Goal: Task Accomplishment & Management: Complete application form

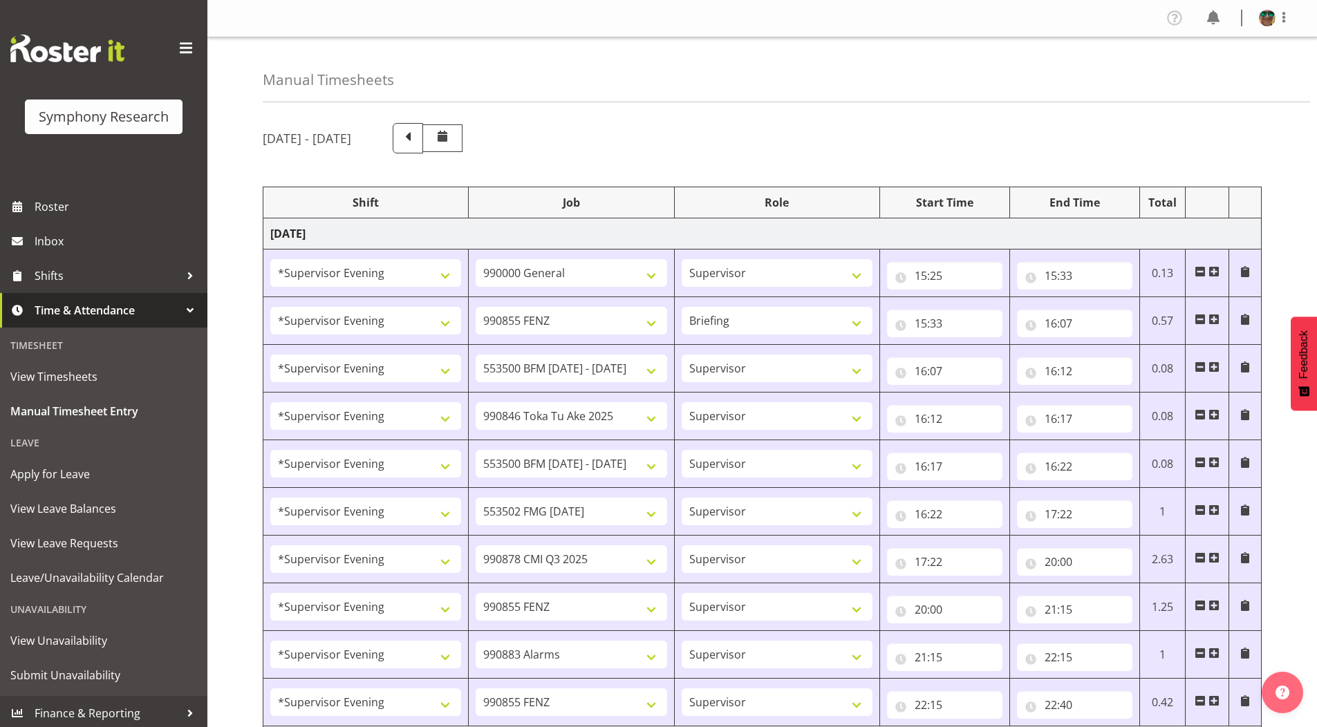
select select "4583"
select select "743"
select select "4583"
select select "9636"
select select "297"
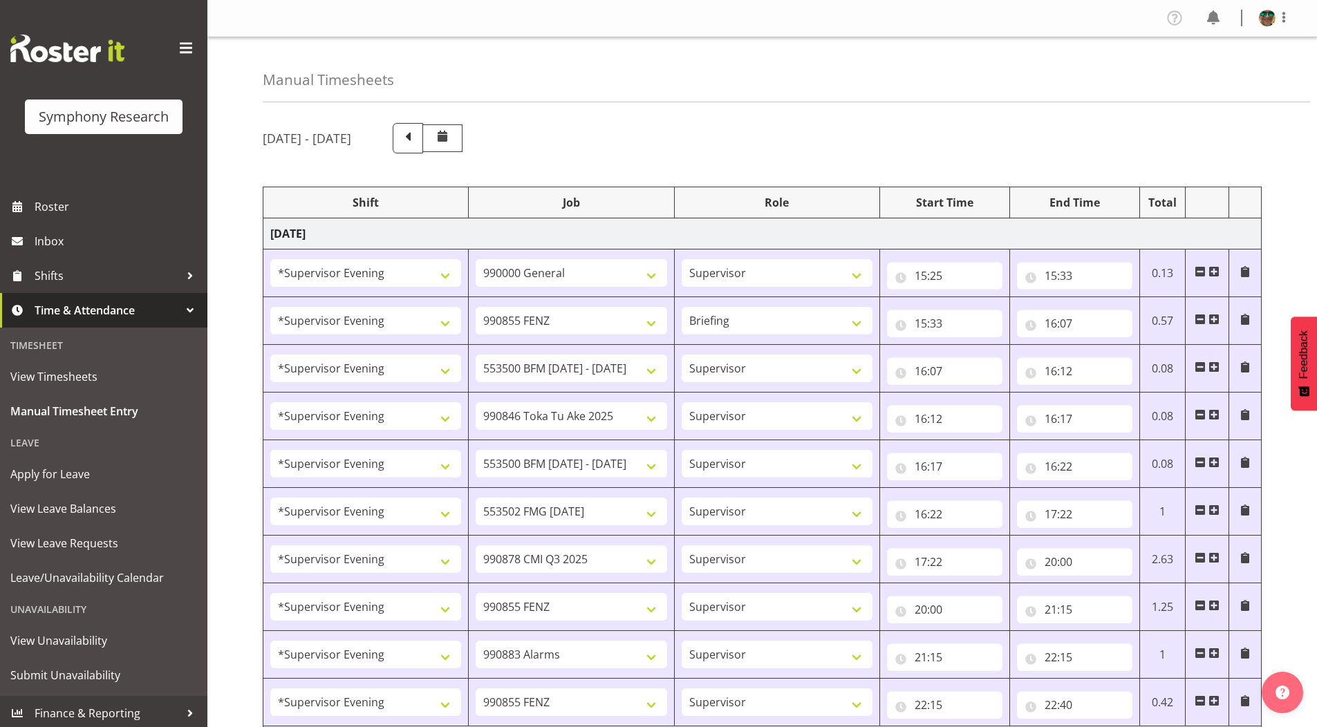
select select "4583"
select select "10242"
select select "4583"
select select "9426"
select select "4583"
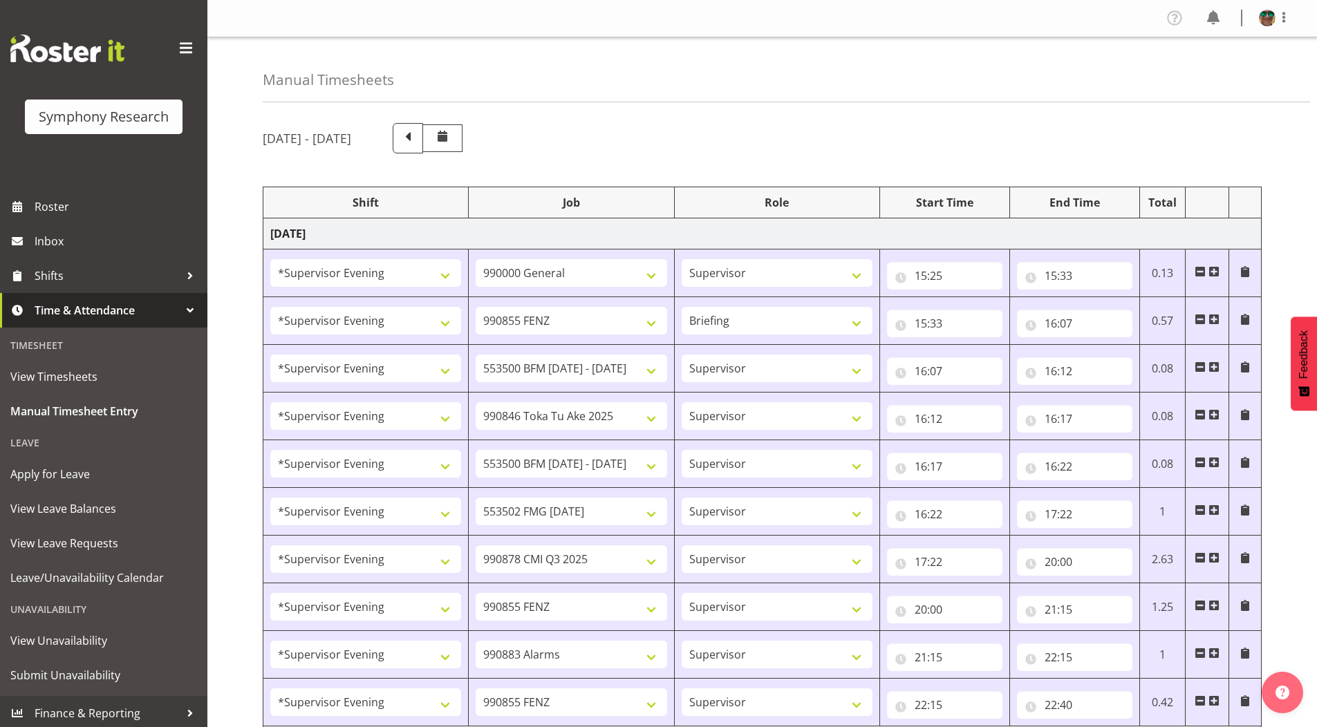
select select "10242"
select select "4583"
select select "10458"
select select "4583"
select select "10239"
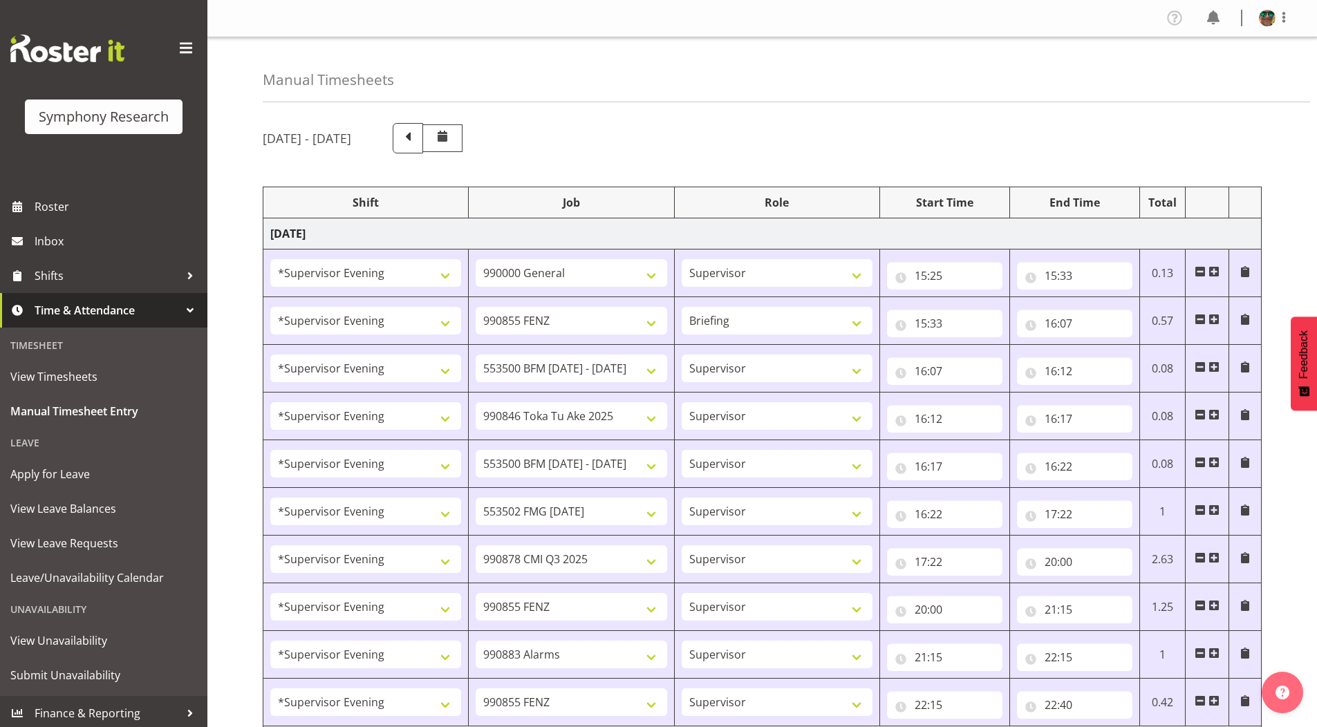
select select "4583"
select select "9636"
select select "4583"
select select "10420"
select select "4583"
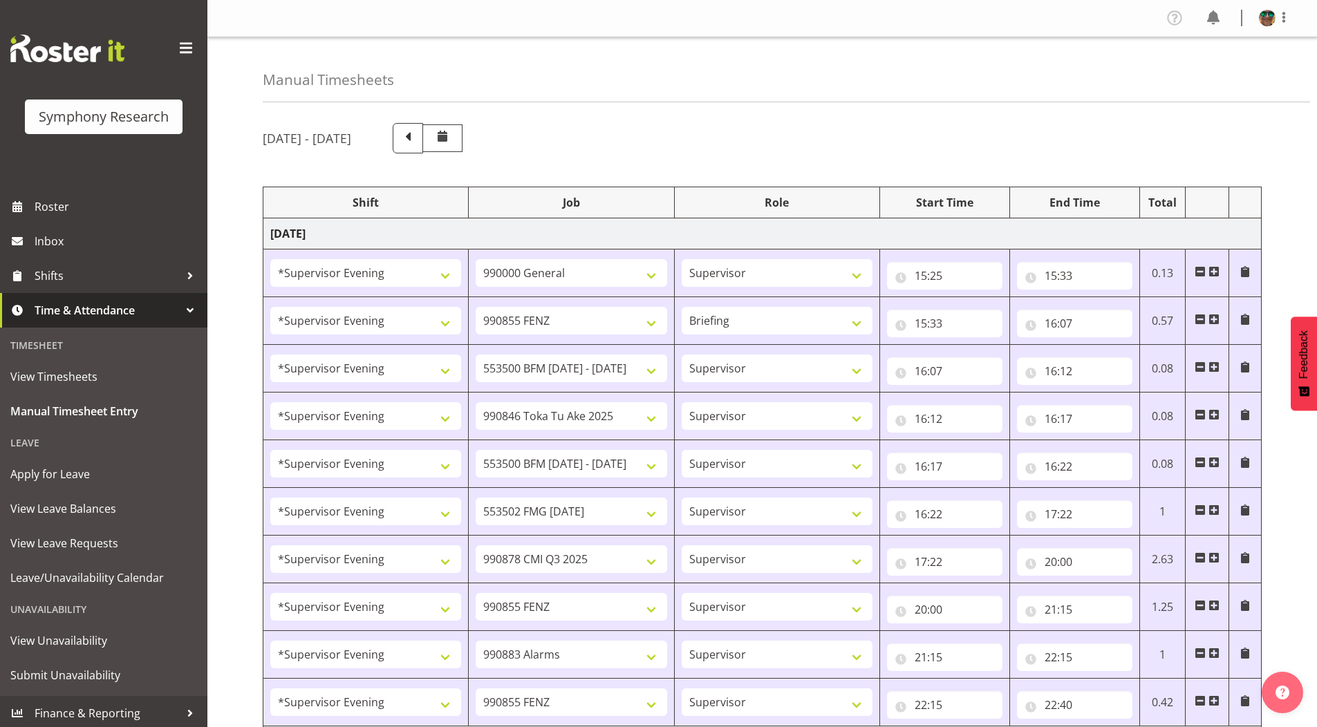
select select "9636"
select select "4583"
select select "10242"
select select "4583"
select select "10242"
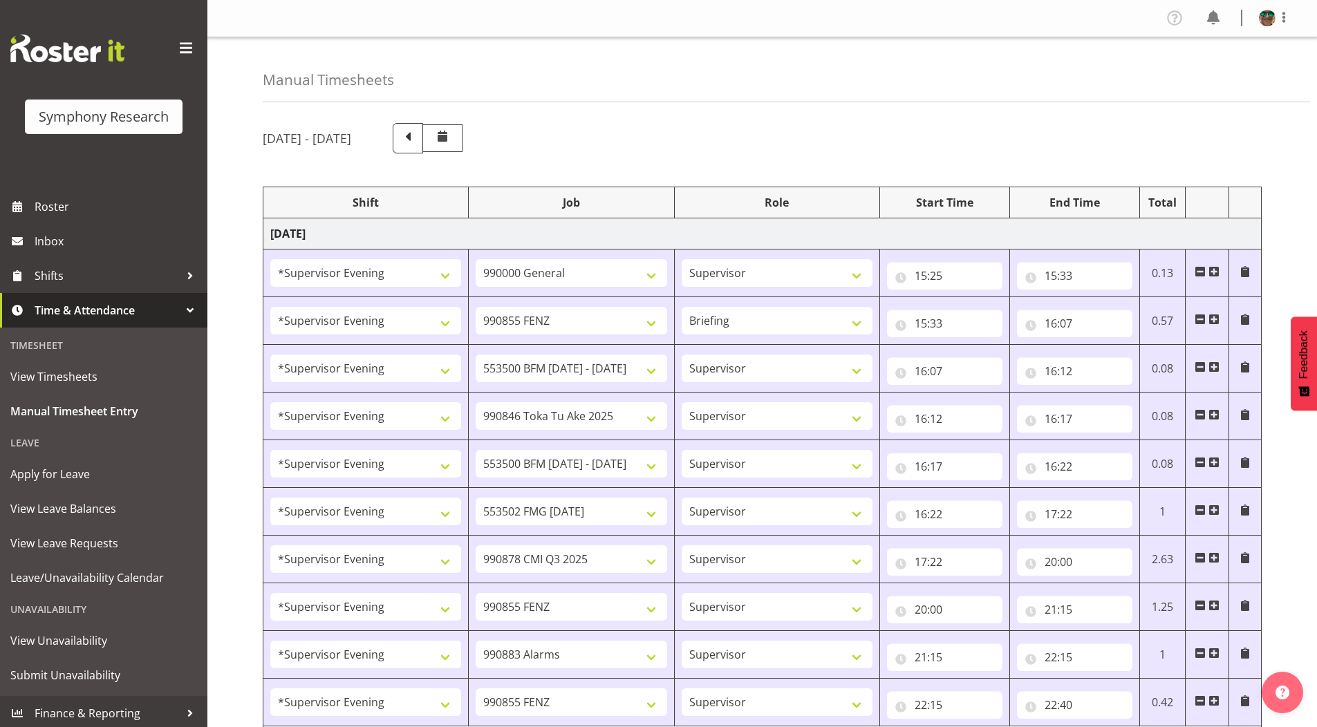
select select "4583"
select select "9426"
select select "4583"
select select "10420"
select select "4583"
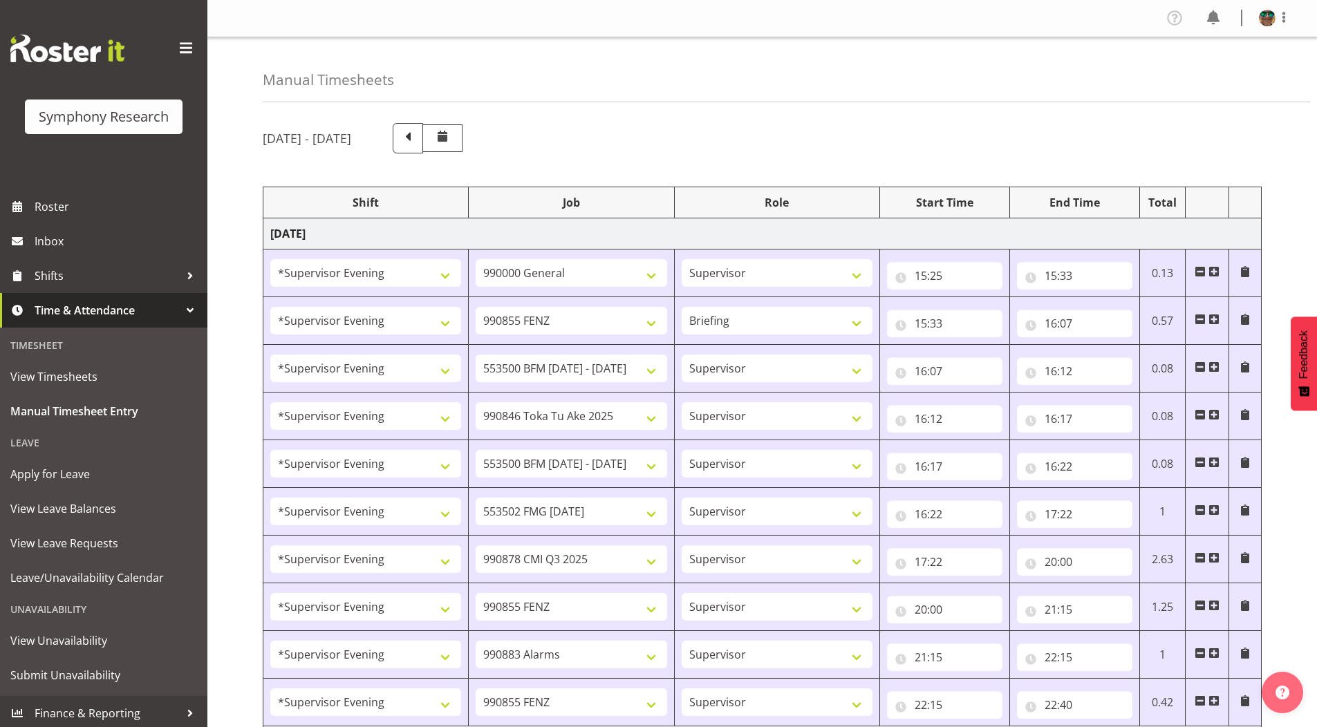
select select "10458"
select select "4583"
select select "9636"
select select "4583"
select select "10239"
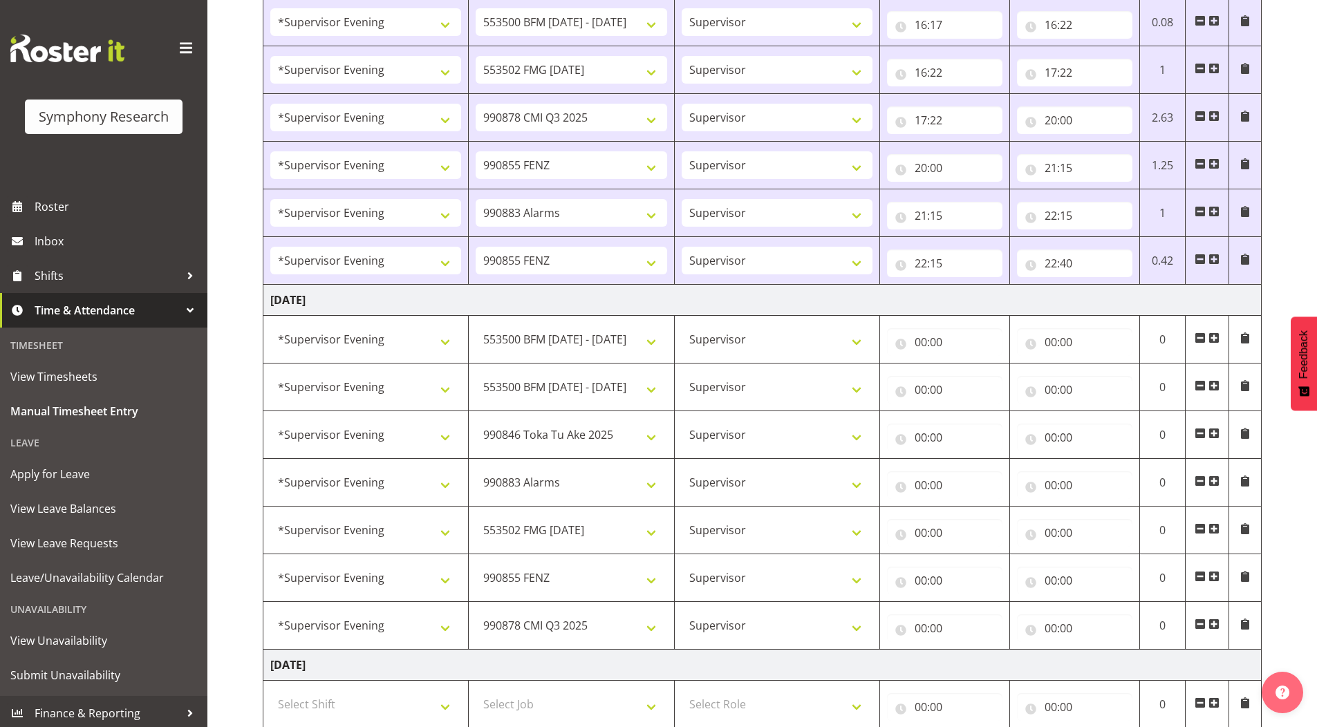
scroll to position [484, 0]
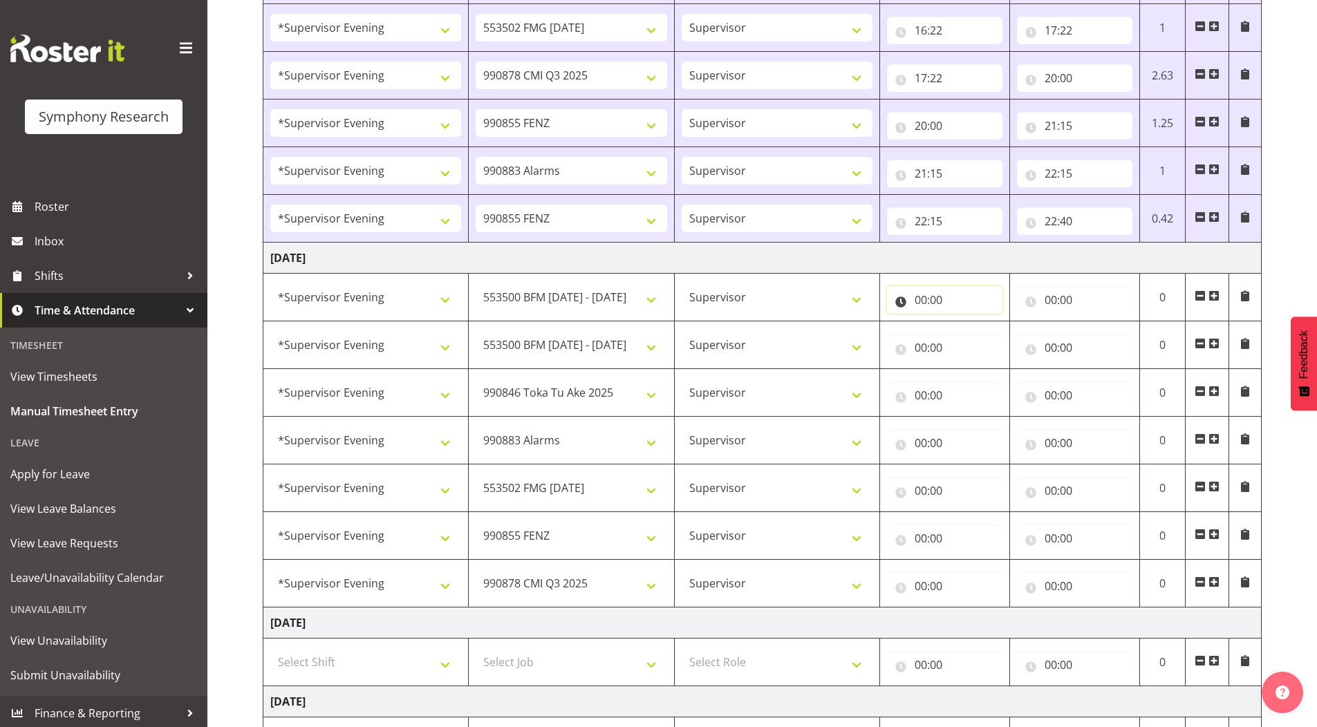
click at [919, 298] on input "00:00" at bounding box center [944, 300] width 115 height 28
click at [978, 333] on select "00 01 02 03 04 05 06 07 08 09 10 11 12 13 14 15 16 17 18 19 20 21 22 23" at bounding box center [981, 336] width 31 height 28
select select "15"
click at [966, 322] on select "00 01 02 03 04 05 06 07 08 09 10 11 12 13 14 15 16 17 18 19 20 21 22 23" at bounding box center [981, 336] width 31 height 28
type input "15:00"
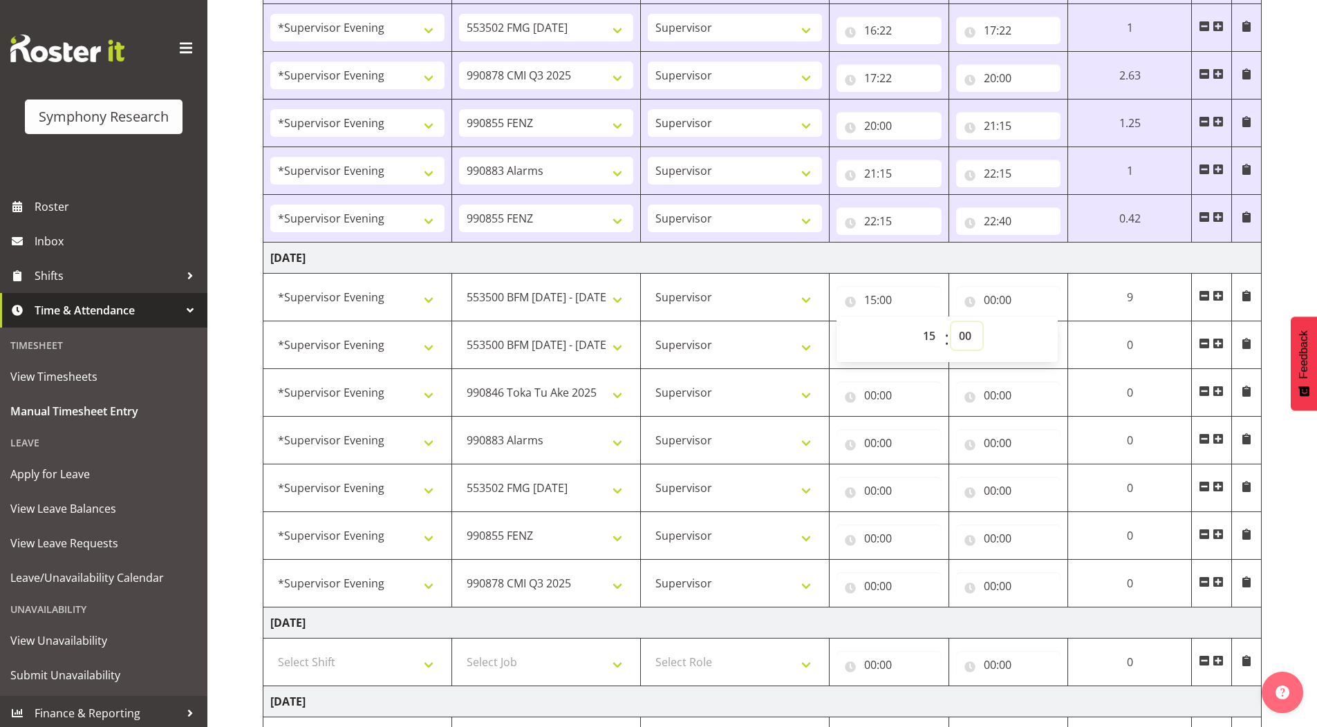
click at [960, 335] on select "00 01 02 03 04 05 06 07 08 09 10 11 12 13 14 15 16 17 18 19 20 21 22 23 24 25 2…" at bounding box center [966, 336] width 31 height 28
select select "35"
click at [982, 322] on select "00 01 02 03 04 05 06 07 08 09 10 11 12 13 14 15 16 17 18 19 20 21 22 23 24 25 2…" at bounding box center [966, 336] width 31 height 28
type input "15:35"
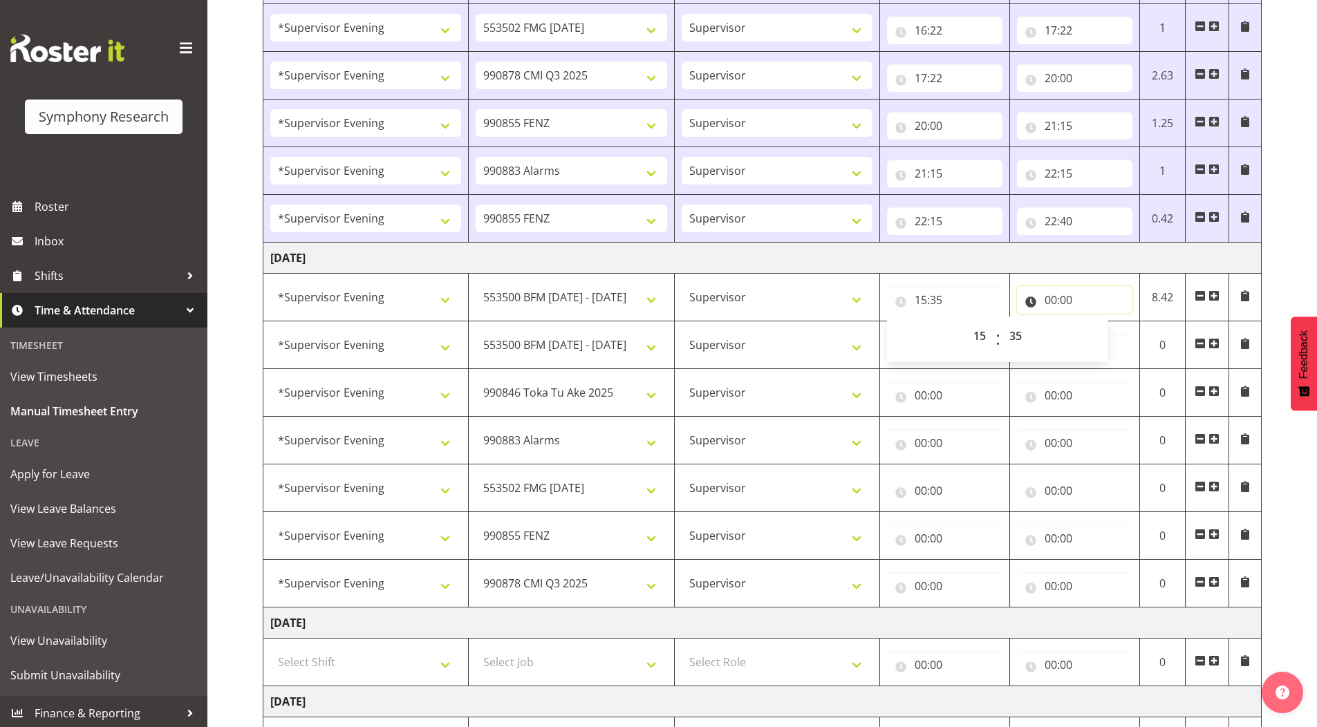
click at [1051, 300] on input "00:00" at bounding box center [1074, 300] width 115 height 28
click at [1109, 336] on select "00 01 02 03 04 05 06 07 08 09 10 11 12 13 14 15 16 17 18 19 20 21 22 23" at bounding box center [1111, 336] width 31 height 28
select select "15"
click at [1096, 322] on select "00 01 02 03 04 05 06 07 08 09 10 11 12 13 14 15 16 17 18 19 20 21 22 23" at bounding box center [1111, 336] width 31 height 28
type input "15:00"
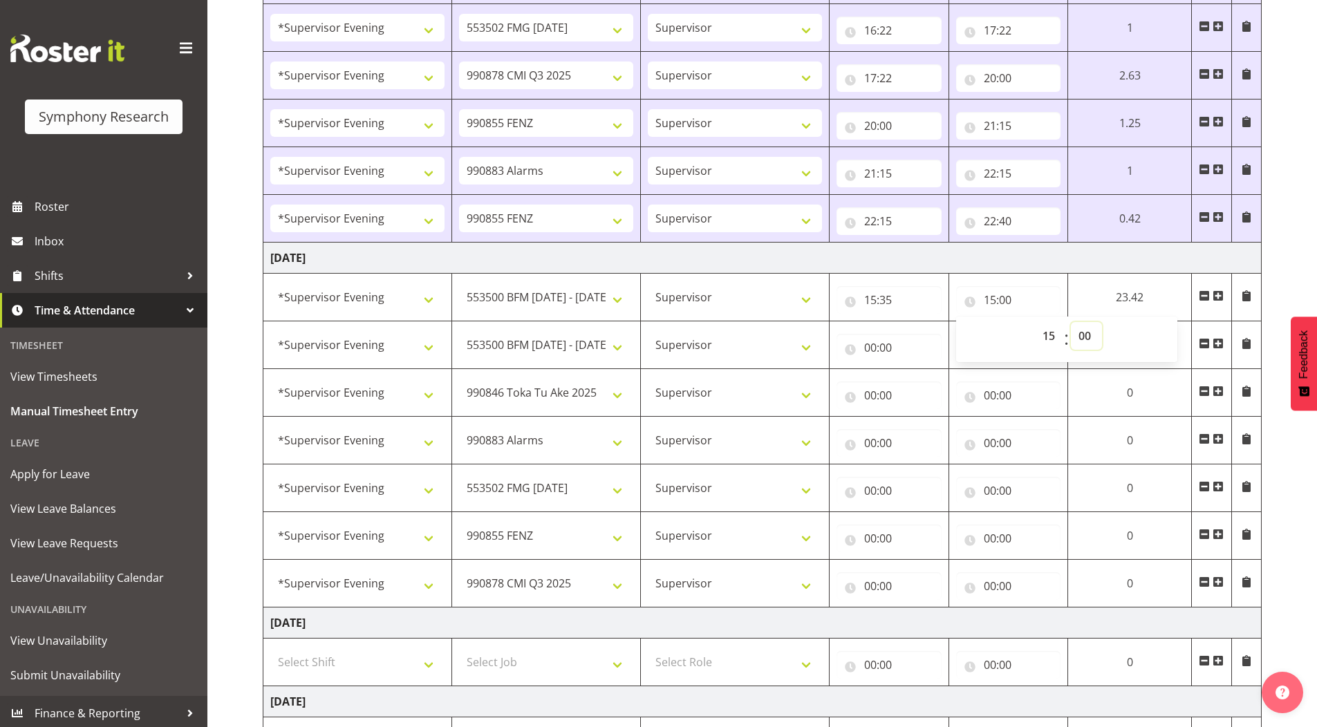
click at [1087, 335] on select "00 01 02 03 04 05 06 07 08 09 10 11 12 13 14 15 16 17 18 19 20 21 22 23 24 25 2…" at bounding box center [1086, 336] width 31 height 28
select select "40"
click at [1102, 322] on select "00 01 02 03 04 05 06 07 08 09 10 11 12 13 14 15 16 17 18 19 20 21 22 23 24 25 2…" at bounding box center [1086, 336] width 31 height 28
type input "15:40"
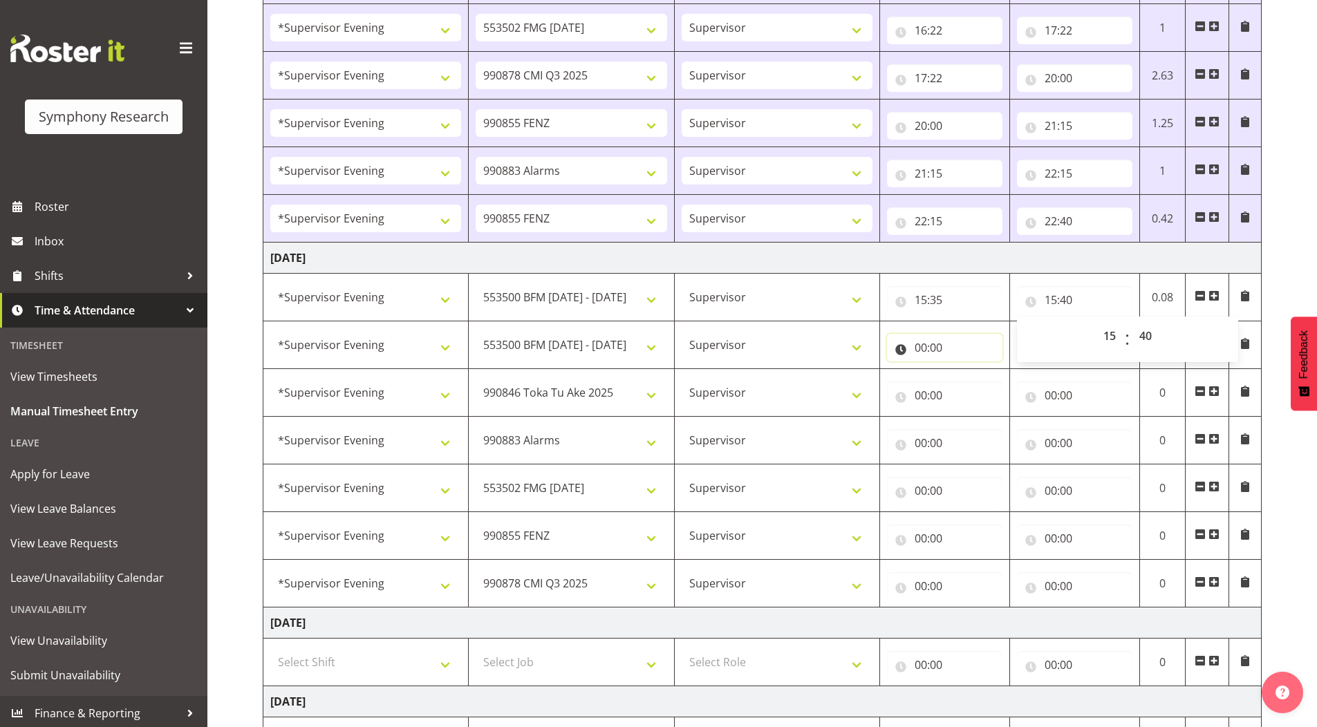
click at [919, 346] on input "00:00" at bounding box center [944, 348] width 115 height 28
click at [974, 384] on select "00 01 02 03 04 05 06 07 08 09 10 11 12 13 14 15 16 17 18 19 20 21 22 23" at bounding box center [981, 384] width 31 height 28
select select "15"
click at [966, 370] on select "00 01 02 03 04 05 06 07 08 09 10 11 12 13 14 15 16 17 18 19 20 21 22 23" at bounding box center [981, 384] width 31 height 28
type input "15:00"
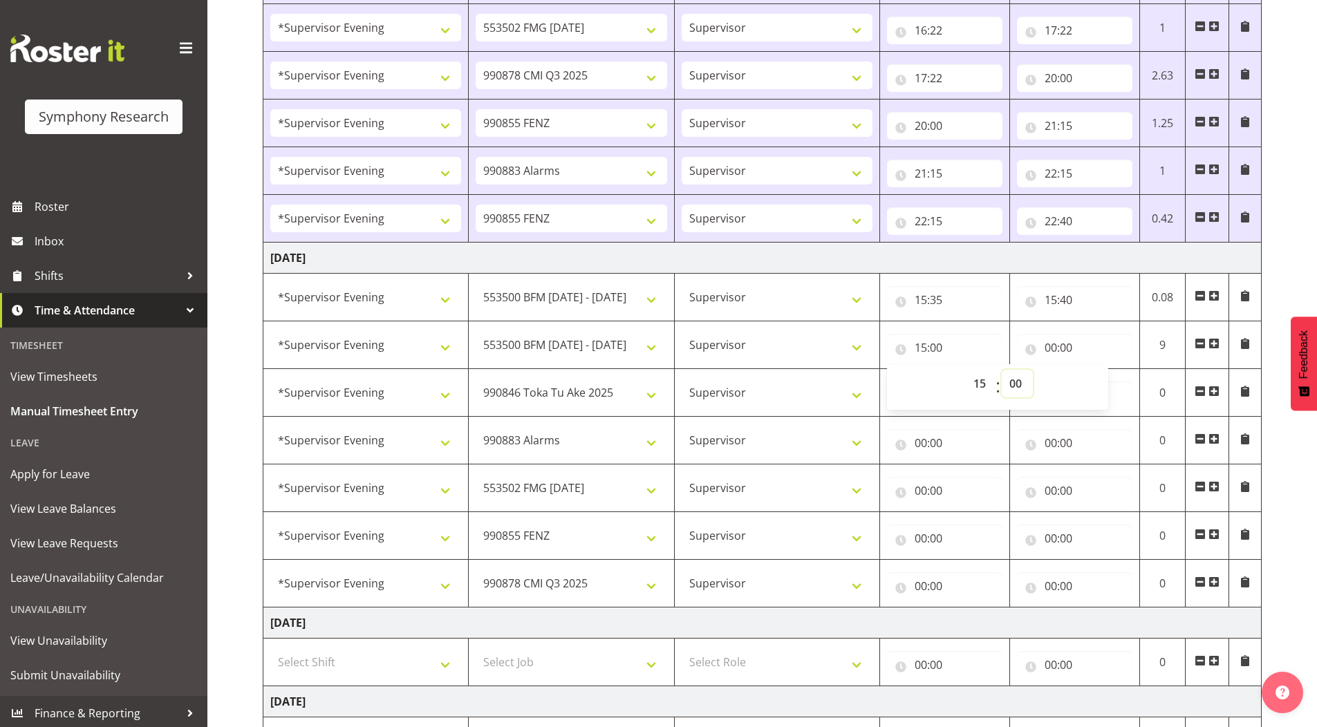
click at [1017, 386] on select "00 01 02 03 04 05 06 07 08 09 10 11 12 13 14 15 16 17 18 19 20 21 22 23 24 25 2…" at bounding box center [1017, 384] width 31 height 28
select select "40"
click at [1002, 370] on select "00 01 02 03 04 05 06 07 08 09 10 11 12 13 14 15 16 17 18 19 20 21 22 23 24 25 2…" at bounding box center [1017, 384] width 31 height 28
type input "15:40"
click at [1051, 344] on input "00:00" at bounding box center [1074, 348] width 115 height 28
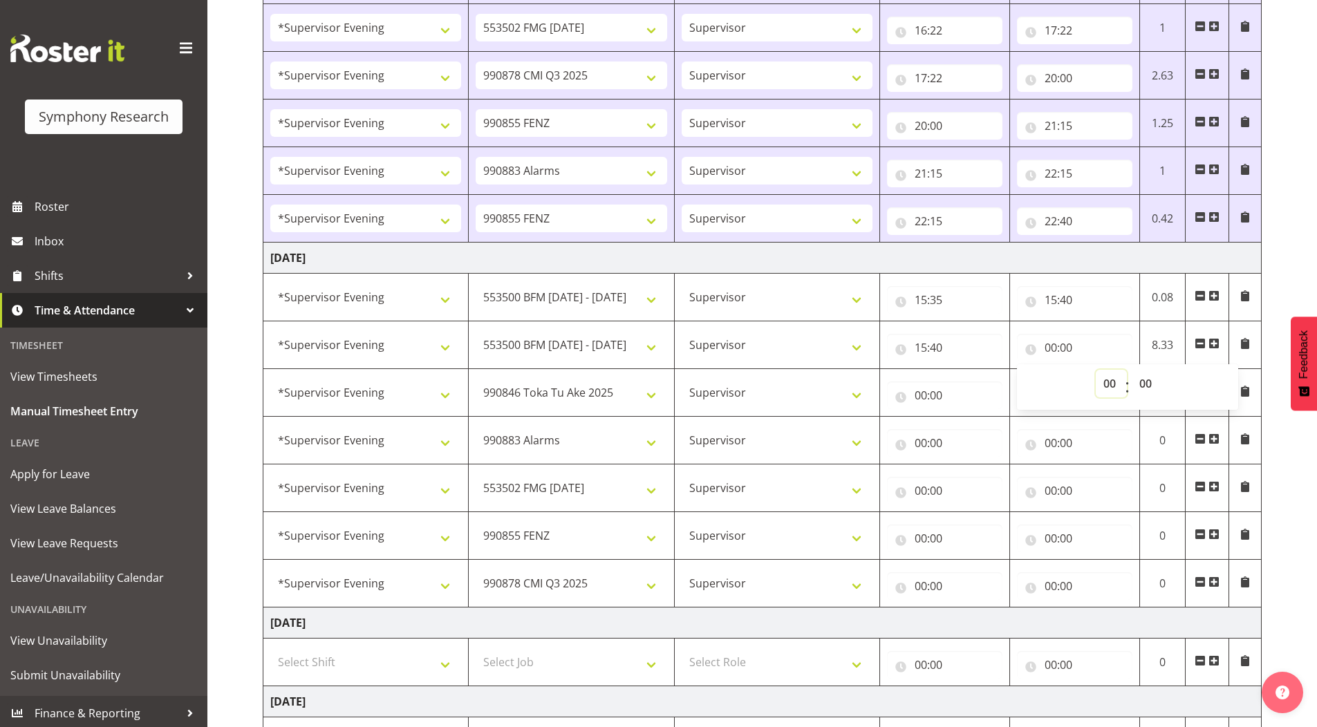
click at [1107, 380] on select "00 01 02 03 04 05 06 07 08 09 10 11 12 13 14 15 16 17 18 19 20 21 22 23" at bounding box center [1111, 384] width 31 height 28
select select "15"
click at [1096, 370] on select "00 01 02 03 04 05 06 07 08 09 10 11 12 13 14 15 16 17 18 19 20 21 22 23" at bounding box center [1111, 384] width 31 height 28
type input "15:00"
click at [1146, 380] on select "00 01 02 03 04 05 06 07 08 09 10 11 12 13 14 15 16 17 18 19 20 21 22 23 24 25 2…" at bounding box center [1146, 384] width 31 height 28
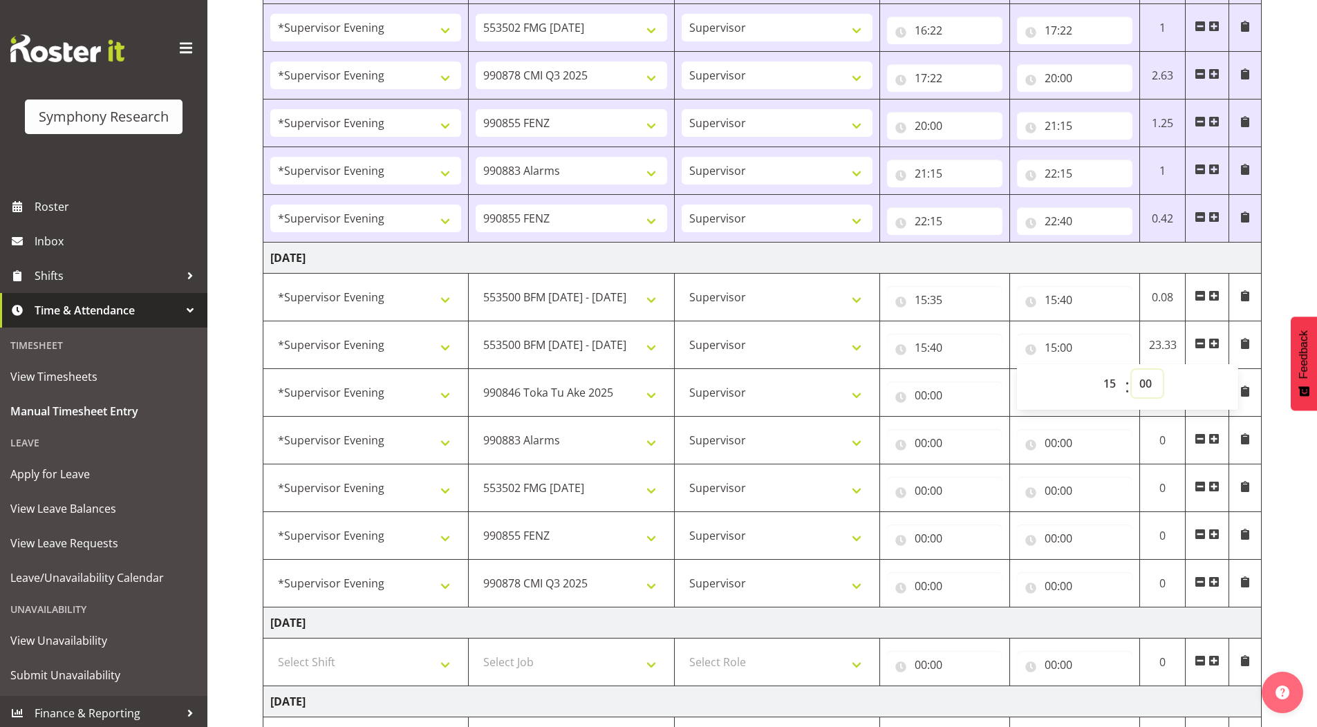
select select "45"
click at [1131, 370] on select "00 01 02 03 04 05 06 07 08 09 10 11 12 13 14 15 16 17 18 19 20 21 22 23 24 25 2…" at bounding box center [1146, 384] width 31 height 28
type input "15:45"
click at [1285, 211] on div "[DATE] - [DATE] Shift Job Role Start Time End Time Total [DATE] !!Weekend Resid…" at bounding box center [790, 354] width 1054 height 1450
click at [921, 395] on input "00:00" at bounding box center [944, 396] width 115 height 28
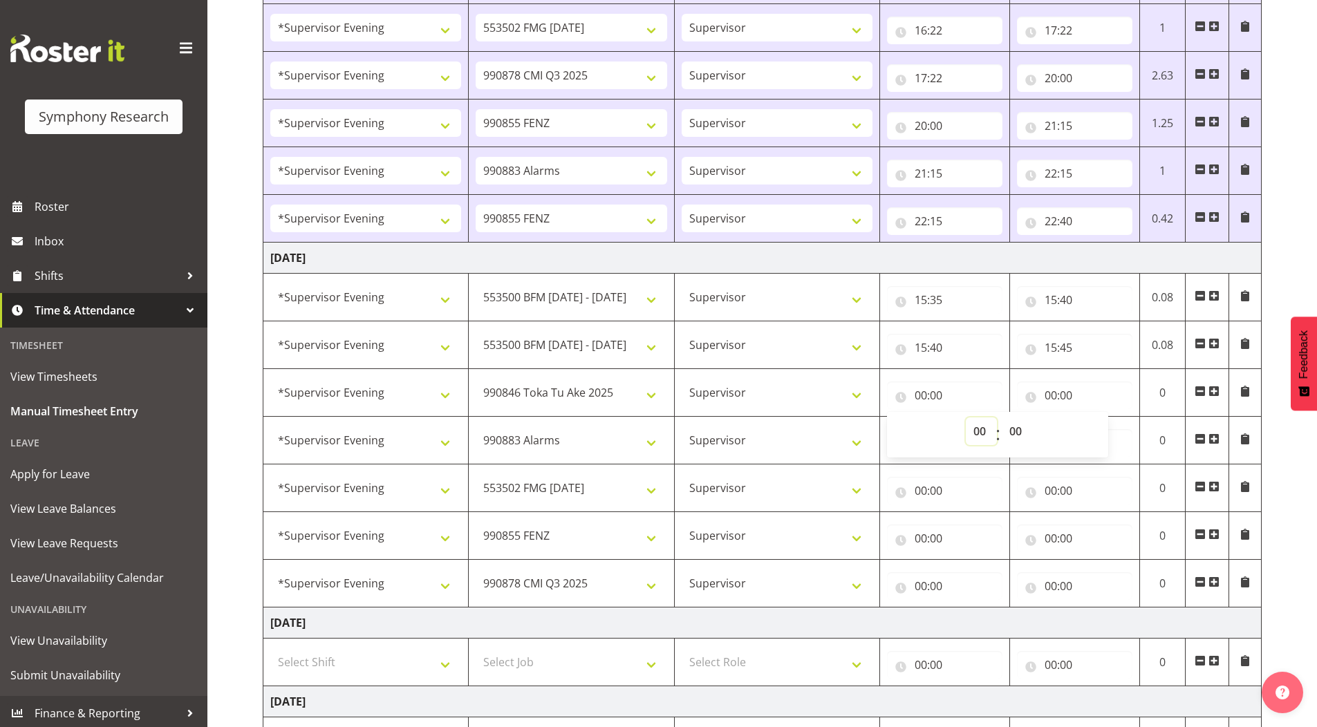
click at [977, 431] on select "00 01 02 03 04 05 06 07 08 09 10 11 12 13 14 15 16 17 18 19 20 21 22 23" at bounding box center [981, 431] width 31 height 28
select select "15"
click at [966, 417] on select "00 01 02 03 04 05 06 07 08 09 10 11 12 13 14 15 16 17 18 19 20 21 22 23" at bounding box center [981, 431] width 31 height 28
type input "15:00"
click at [1018, 429] on select "00 01 02 03 04 05 06 07 08 09 10 11 12 13 14 15 16 17 18 19 20 21 22 23 24 25 2…" at bounding box center [1017, 431] width 31 height 28
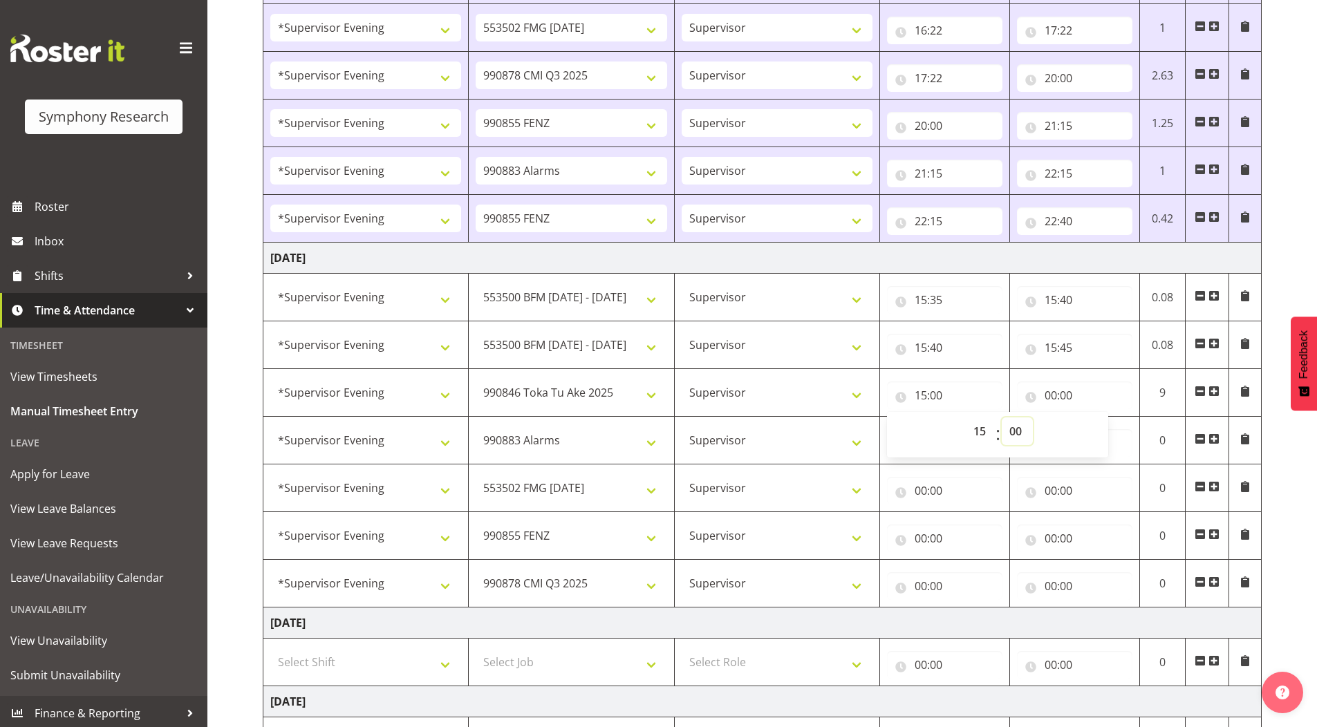
select select "45"
click at [1002, 417] on select "00 01 02 03 04 05 06 07 08 09 10 11 12 13 14 15 16 17 18 19 20 21 22 23 24 25 2…" at bounding box center [1017, 431] width 31 height 28
type input "15:45"
click at [1053, 396] on input "00:00" at bounding box center [1074, 396] width 115 height 28
click at [1109, 431] on select "00 01 02 03 04 05 06 07 08 09 10 11 12 13 14 15 16 17 18 19 20 21 22 23" at bounding box center [1111, 431] width 31 height 28
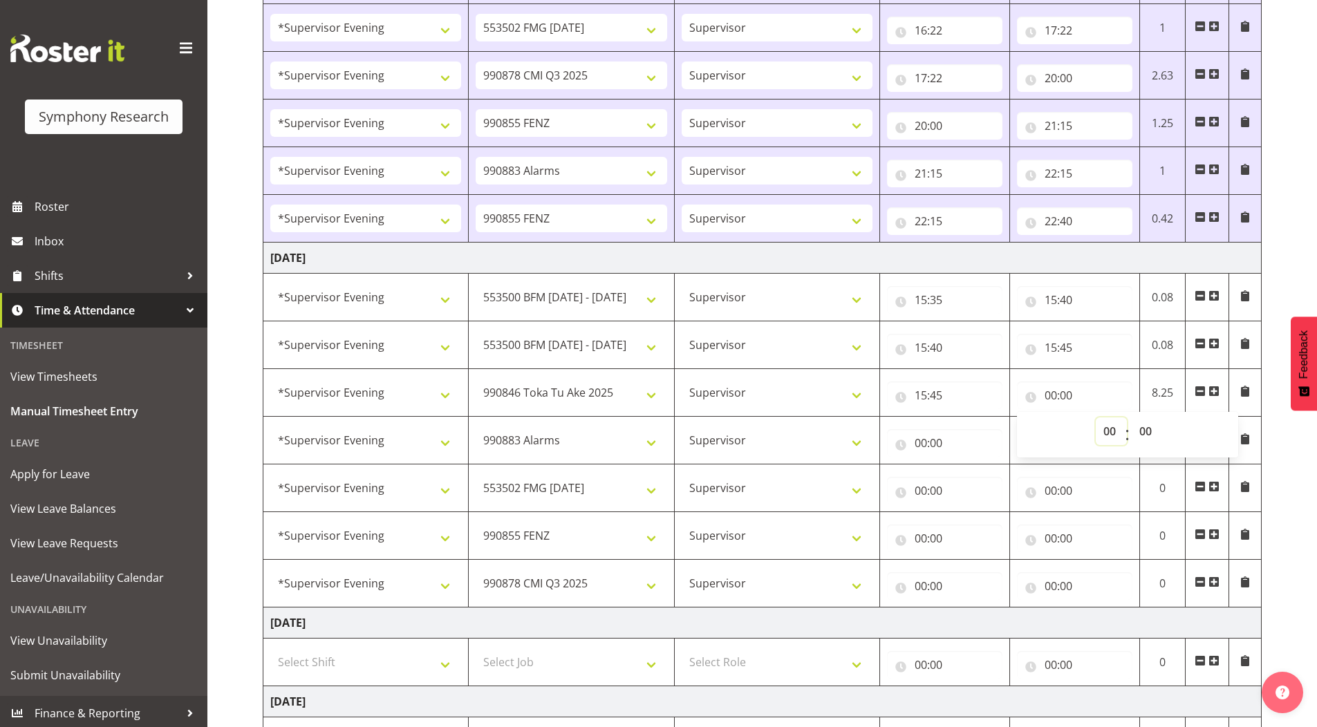
select select "15"
click at [1096, 417] on select "00 01 02 03 04 05 06 07 08 09 10 11 12 13 14 15 16 17 18 19 20 21 22 23" at bounding box center [1111, 431] width 31 height 28
type input "15:00"
click at [1148, 429] on select "00 01 02 03 04 05 06 07 08 09 10 11 12 13 14 15 16 17 18 19 20 21 22 23 24 25 2…" at bounding box center [1146, 431] width 31 height 28
select select "50"
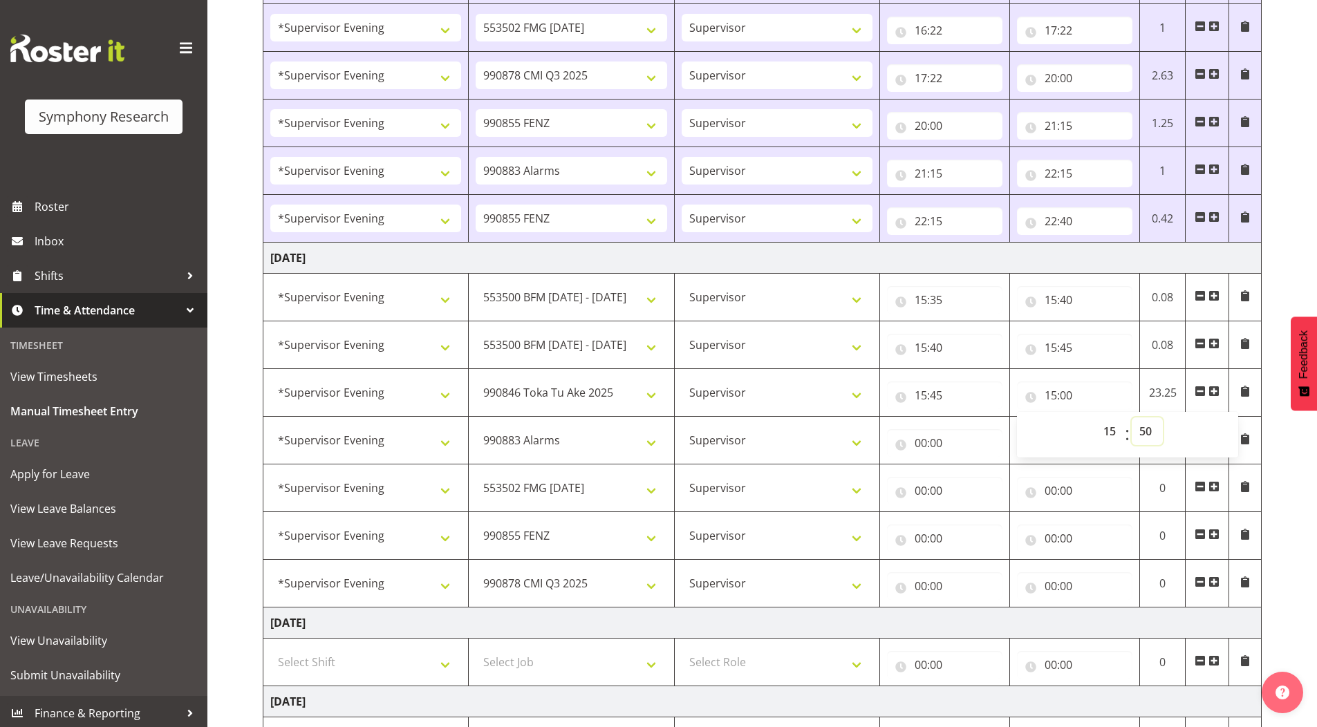
click at [1131, 417] on select "00 01 02 03 04 05 06 07 08 09 10 11 12 13 14 15 16 17 18 19 20 21 22 23 24 25 2…" at bounding box center [1146, 431] width 31 height 28
type input "15:50"
click at [919, 444] on input "00:00" at bounding box center [944, 443] width 115 height 28
click at [974, 480] on select "00 01 02 03 04 05 06 07 08 09 10 11 12 13 14 15 16 17 18 19 20 21 22 23" at bounding box center [981, 479] width 31 height 28
select select "15"
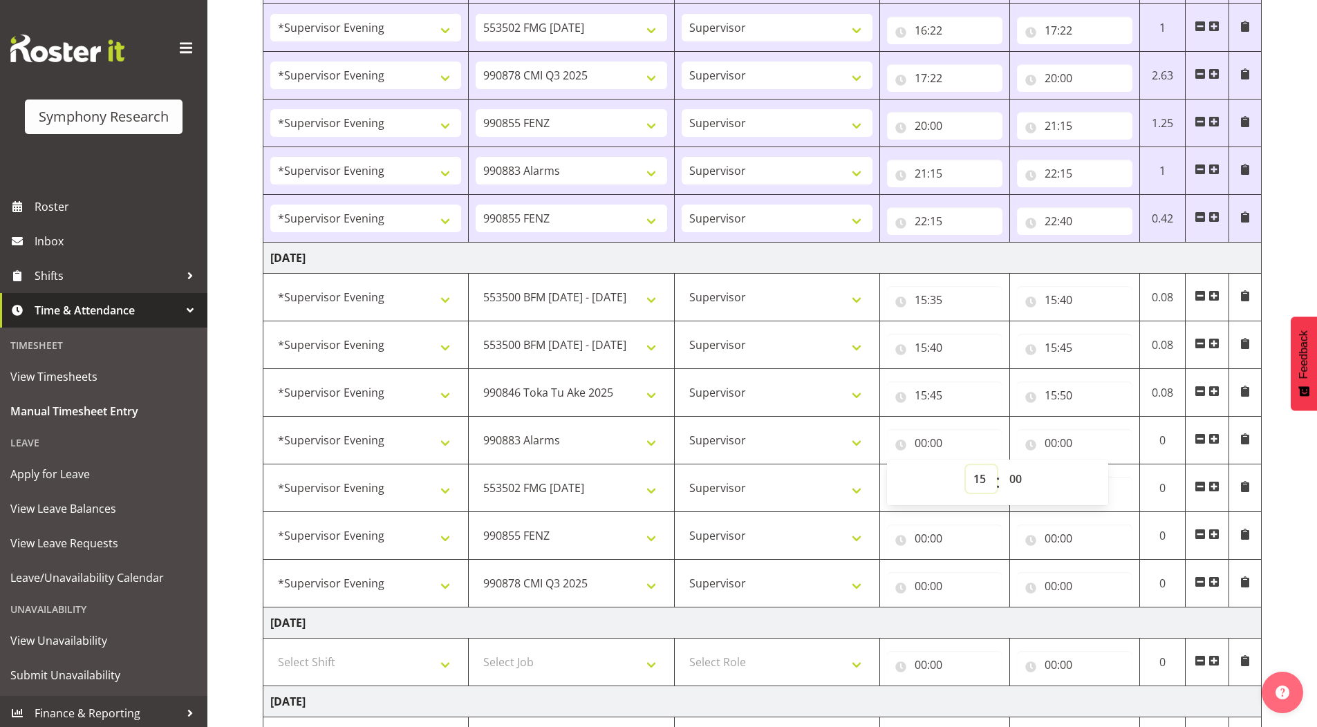
click at [966, 465] on select "00 01 02 03 04 05 06 07 08 09 10 11 12 13 14 15 16 17 18 19 20 21 22 23" at bounding box center [981, 479] width 31 height 28
type input "15:00"
click at [1018, 475] on select "00 01 02 03 04 05 06 07 08 09 10 11 12 13 14 15 16 17 18 19 20 21 22 23 24 25 2…" at bounding box center [1017, 479] width 31 height 28
select select "50"
click at [1002, 465] on select "00 01 02 03 04 05 06 07 08 09 10 11 12 13 14 15 16 17 18 19 20 21 22 23 24 25 2…" at bounding box center [1017, 479] width 31 height 28
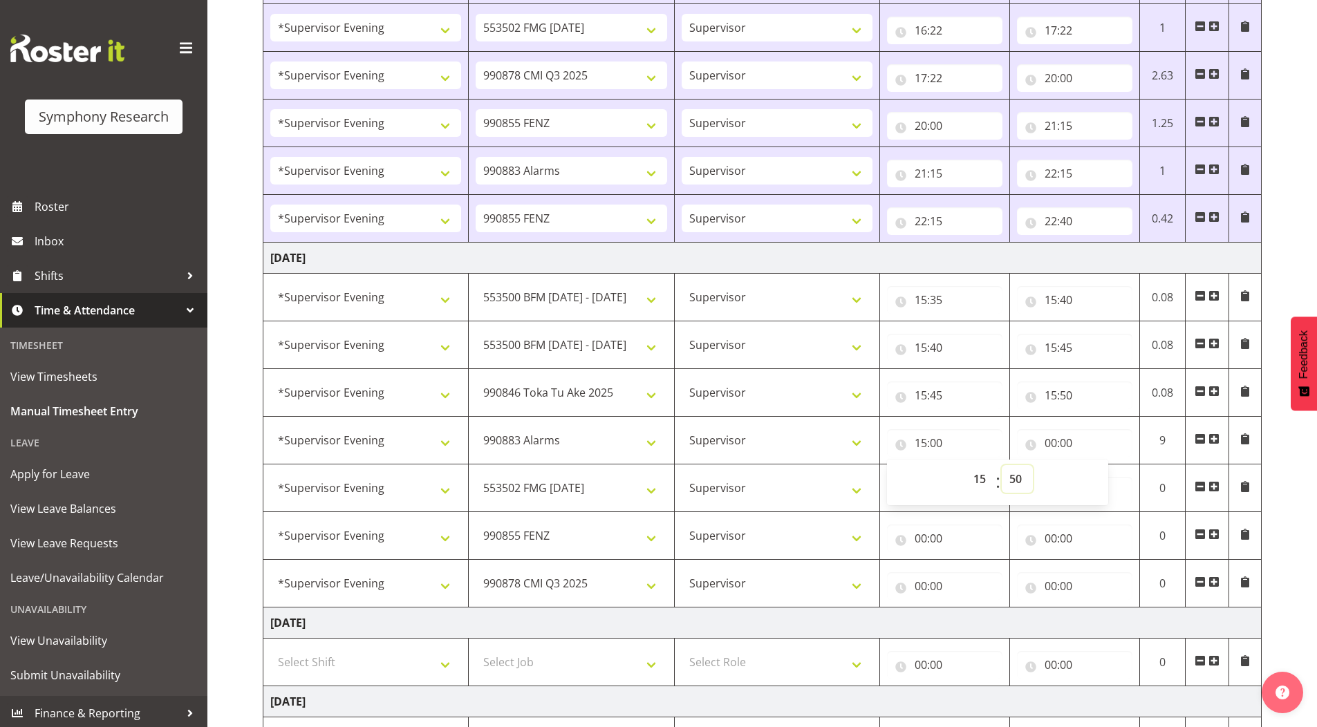
type input "15:50"
click at [1118, 252] on td "[DATE]" at bounding box center [762, 258] width 998 height 31
click at [1051, 443] on input "00:00" at bounding box center [1074, 443] width 115 height 28
click at [1112, 477] on select "00 01 02 03 04 05 06 07 08 09 10 11 12 13 14 15 16 17 18 19 20 21 22 23" at bounding box center [1111, 479] width 31 height 28
select select "16"
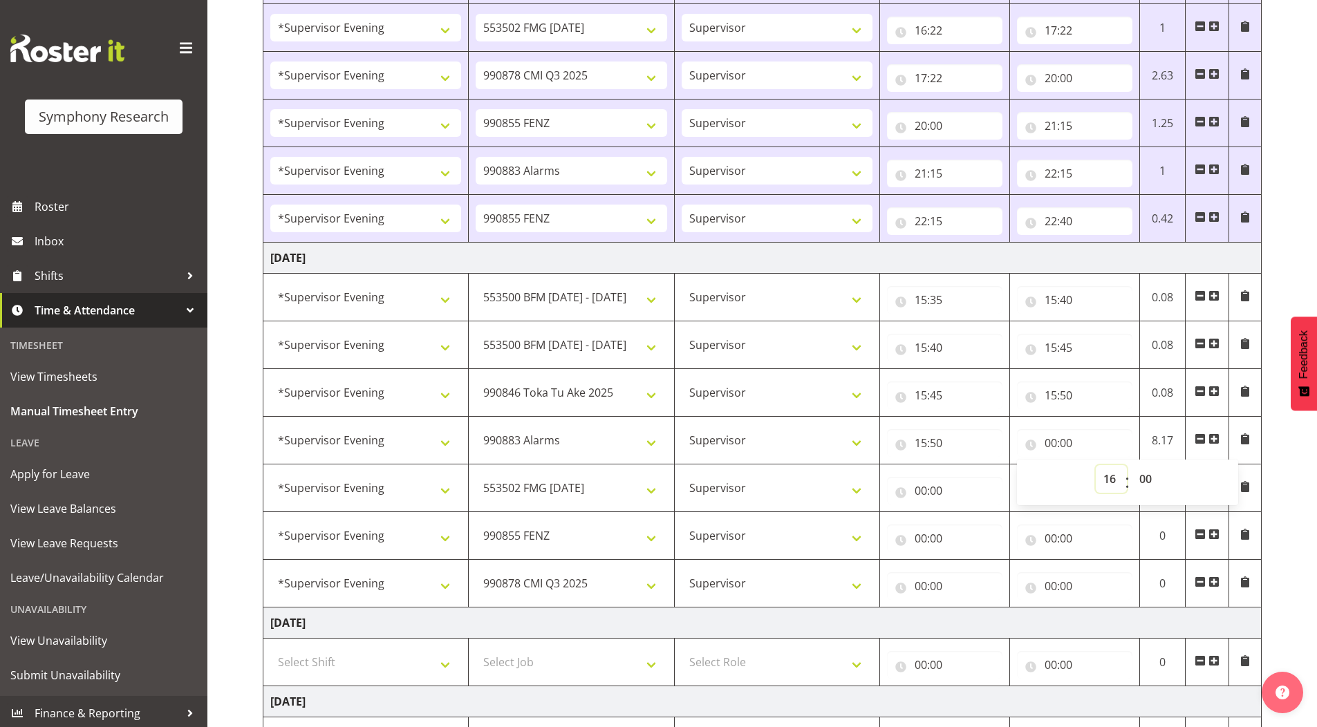
click at [1096, 465] on select "00 01 02 03 04 05 06 07 08 09 10 11 12 13 14 15 16 17 18 19 20 21 22 23" at bounding box center [1111, 479] width 31 height 28
type input "16:00"
click at [1146, 476] on select "00 01 02 03 04 05 06 07 08 09 10 11 12 13 14 15 16 17 18 19 20 21 22 23 24 25 2…" at bounding box center [1146, 479] width 31 height 28
select select "50"
click at [1131, 465] on select "00 01 02 03 04 05 06 07 08 09 10 11 12 13 14 15 16 17 18 19 20 21 22 23 24 25 2…" at bounding box center [1146, 479] width 31 height 28
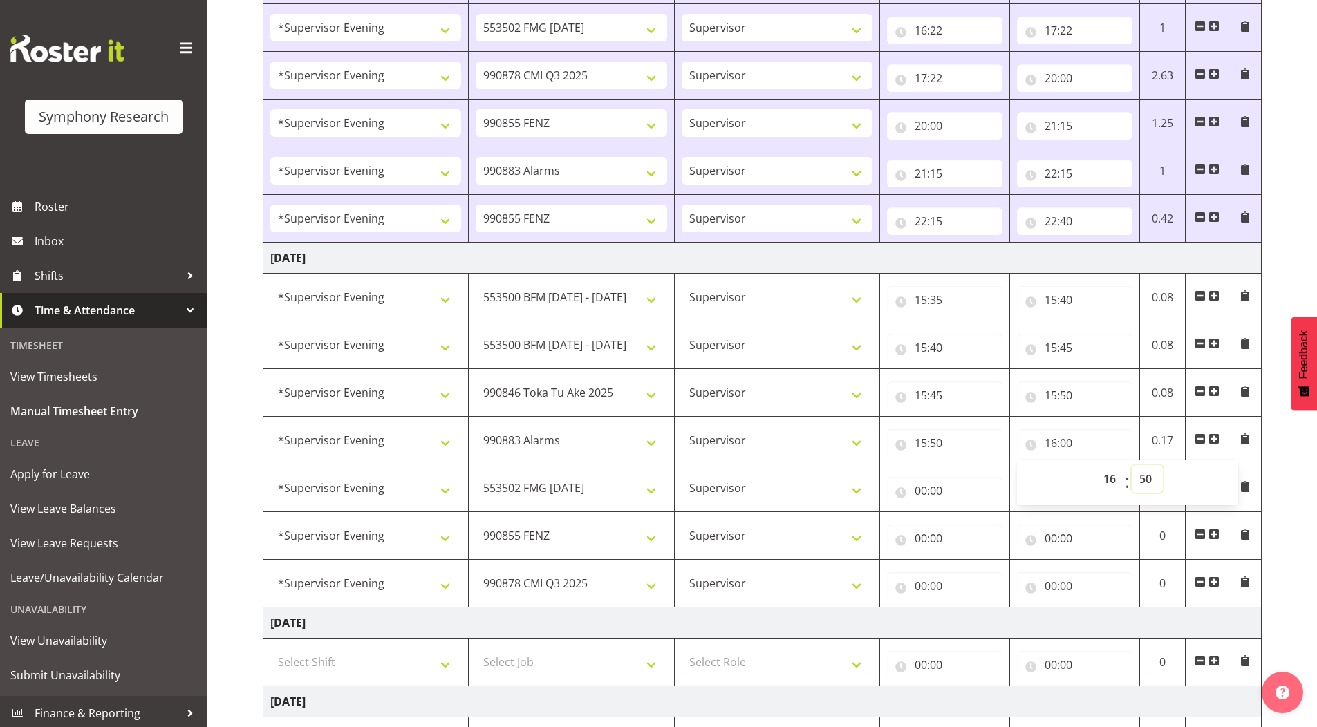
type input "16:50"
click at [919, 490] on input "00:00" at bounding box center [944, 491] width 115 height 28
click at [976, 526] on select "00 01 02 03 04 05 06 07 08 09 10 11 12 13 14 15 16 17 18 19 20 21 22 23" at bounding box center [981, 527] width 31 height 28
select select "16"
click at [966, 513] on select "00 01 02 03 04 05 06 07 08 09 10 11 12 13 14 15 16 17 18 19 20 21 22 23" at bounding box center [981, 527] width 31 height 28
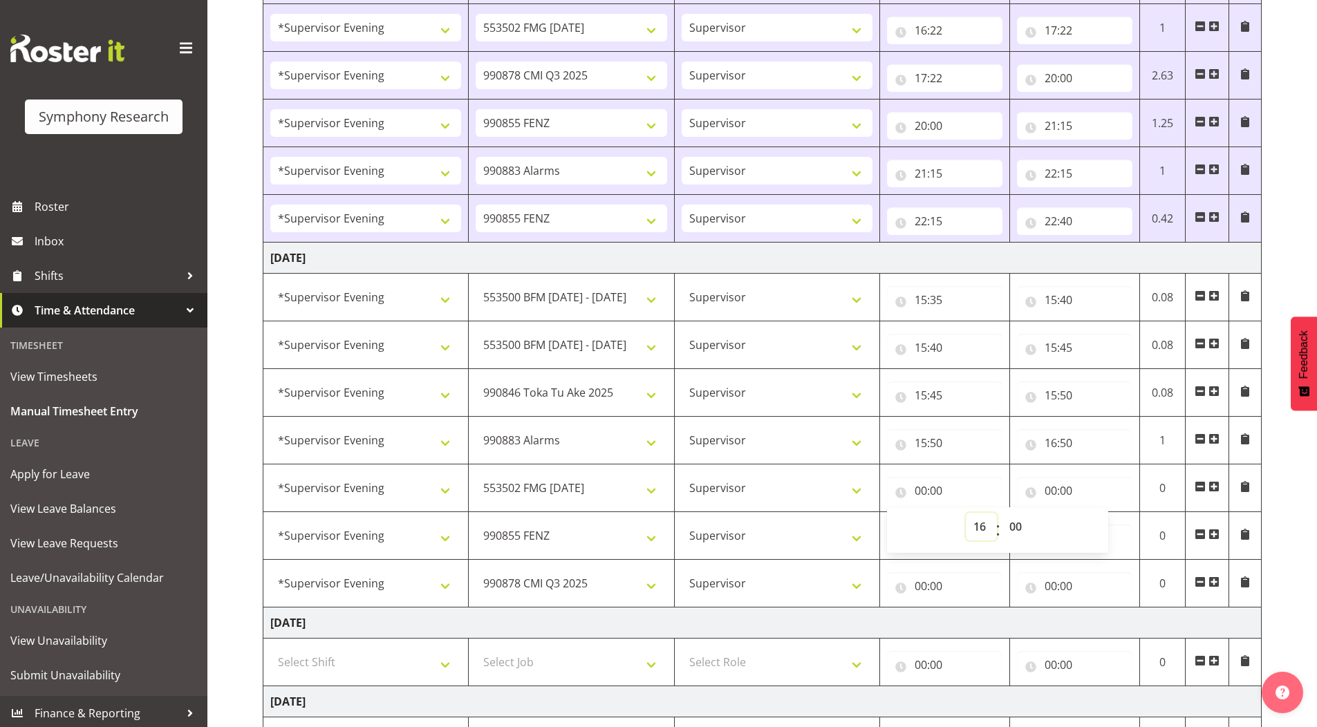
type input "16:00"
click at [1015, 527] on select "00 01 02 03 04 05 06 07 08 09 10 11 12 13 14 15 16 17 18 19 20 21 22 23 24 25 2…" at bounding box center [1017, 527] width 31 height 28
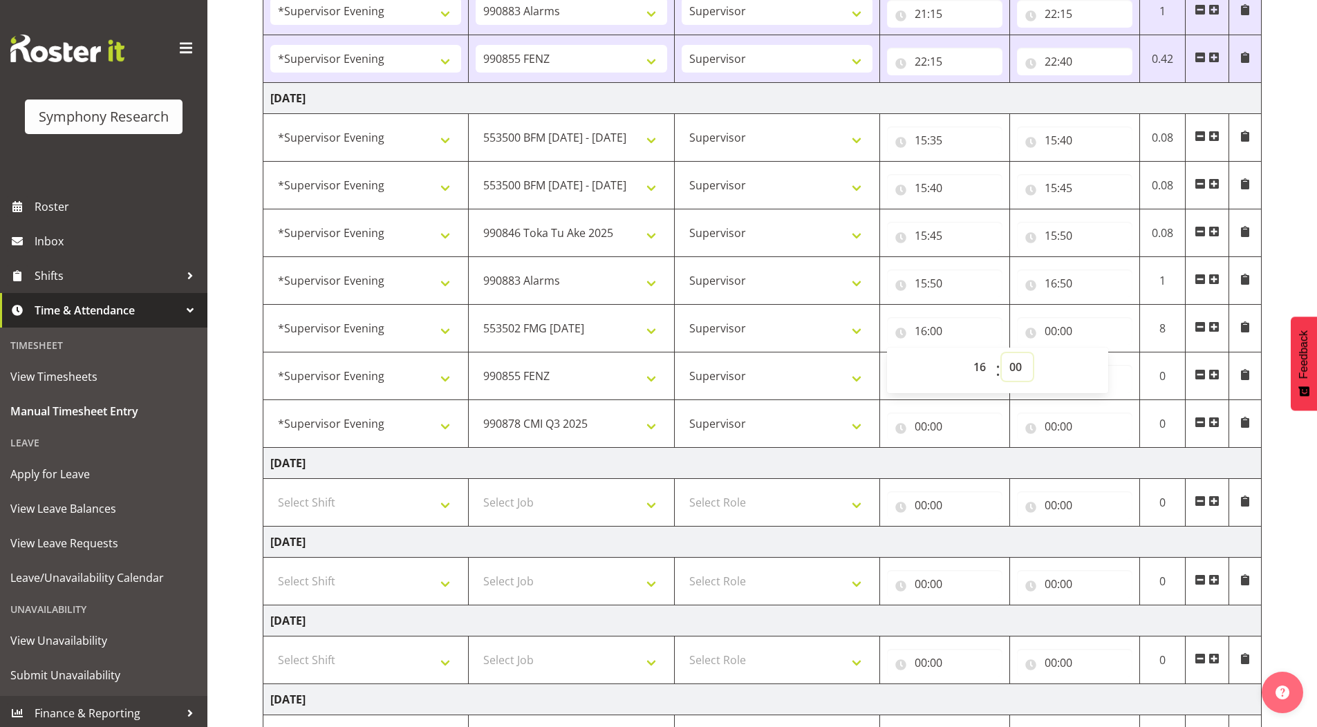
scroll to position [622, 0]
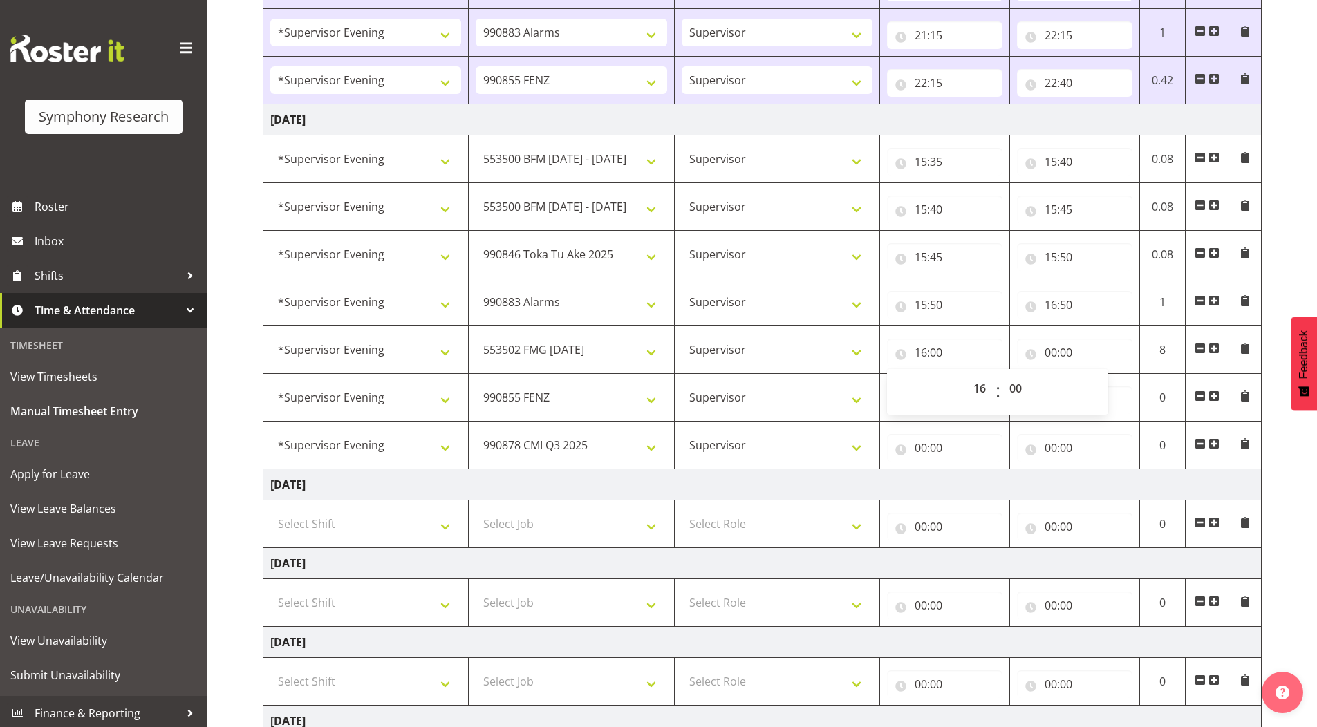
click at [1277, 244] on div "[DATE] - [DATE] Shift Job Role Start Time End Time Total [DATE] !!Weekend Resid…" at bounding box center [790, 216] width 1054 height 1450
click at [1051, 354] on input "00:00" at bounding box center [1074, 353] width 115 height 28
click at [1104, 390] on select "00 01 02 03 04 05 06 07 08 09 10 11 12 13 14 15 16 17 18 19 20 21 22 23" at bounding box center [1111, 389] width 31 height 28
select select "17"
click at [1096, 375] on select "00 01 02 03 04 05 06 07 08 09 10 11 12 13 14 15 16 17 18 19 20 21 22 23" at bounding box center [1111, 389] width 31 height 28
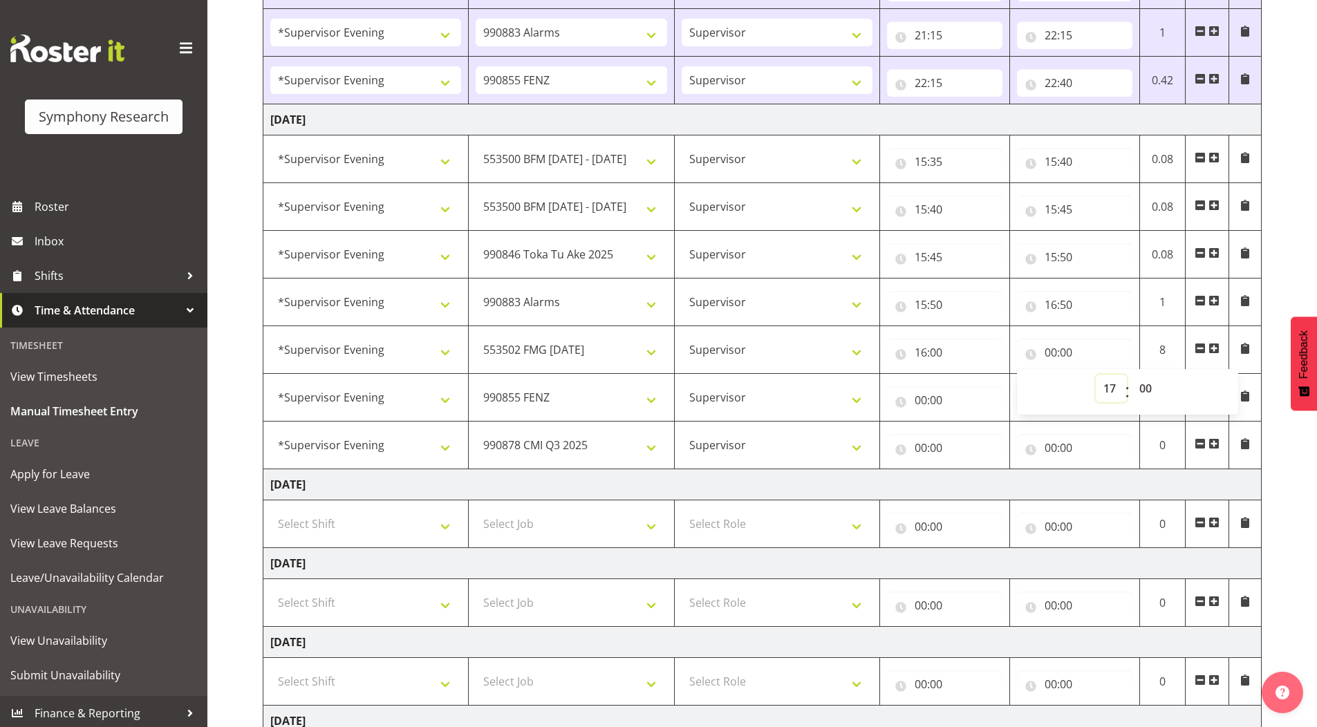
type input "17:00"
click at [1149, 386] on select "00 01 02 03 04 05 06 07 08 09 10 11 12 13 14 15 16 17 18 19 20 21 22 23 24 25 2…" at bounding box center [1146, 389] width 31 height 28
select select "30"
click at [1131, 375] on select "00 01 02 03 04 05 06 07 08 09 10 11 12 13 14 15 16 17 18 19 20 21 22 23 24 25 2…" at bounding box center [1146, 389] width 31 height 28
type input "17:30"
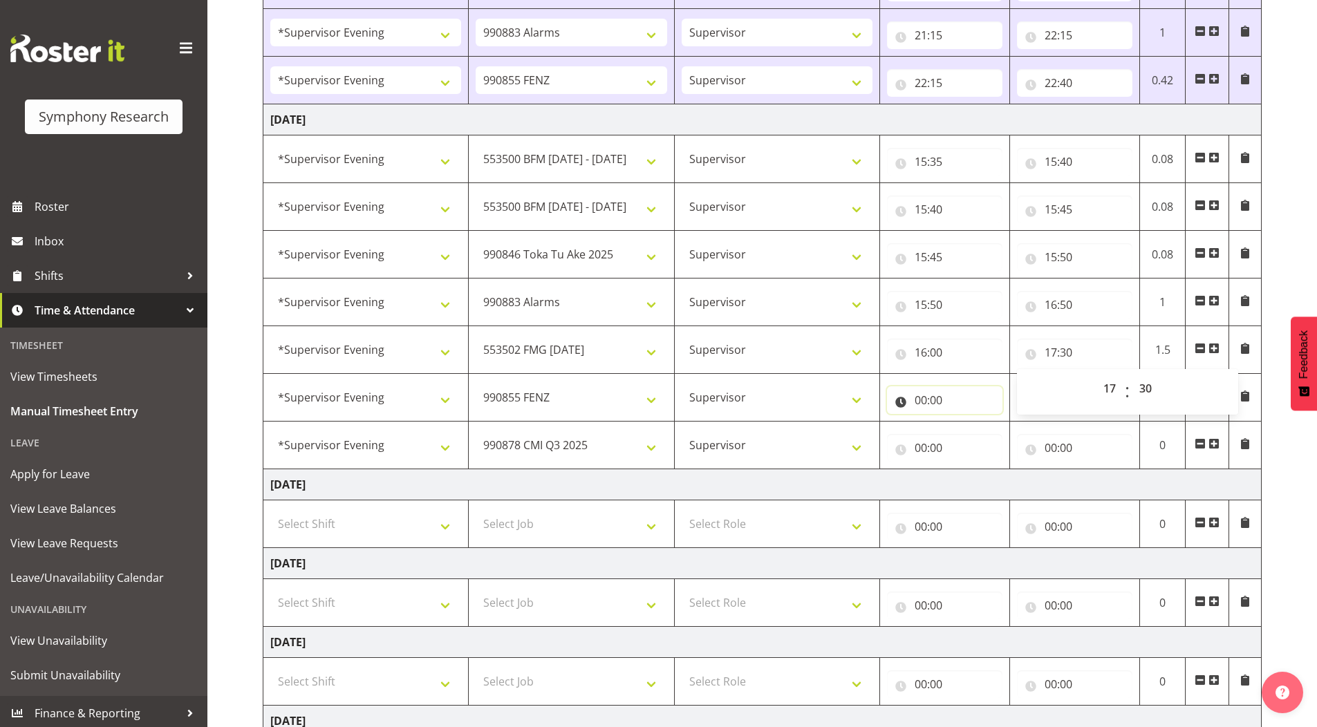
click at [916, 399] on input "00:00" at bounding box center [944, 400] width 115 height 28
click at [979, 431] on select "00 01 02 03 04 05 06 07 08 09 10 11 12 13 14 15 16 17 18 19 20 21 22 23" at bounding box center [981, 436] width 31 height 28
select select "17"
click at [966, 422] on select "00 01 02 03 04 05 06 07 08 09 10 11 12 13 14 15 16 17 18 19 20 21 22 23" at bounding box center [981, 436] width 31 height 28
type input "17:00"
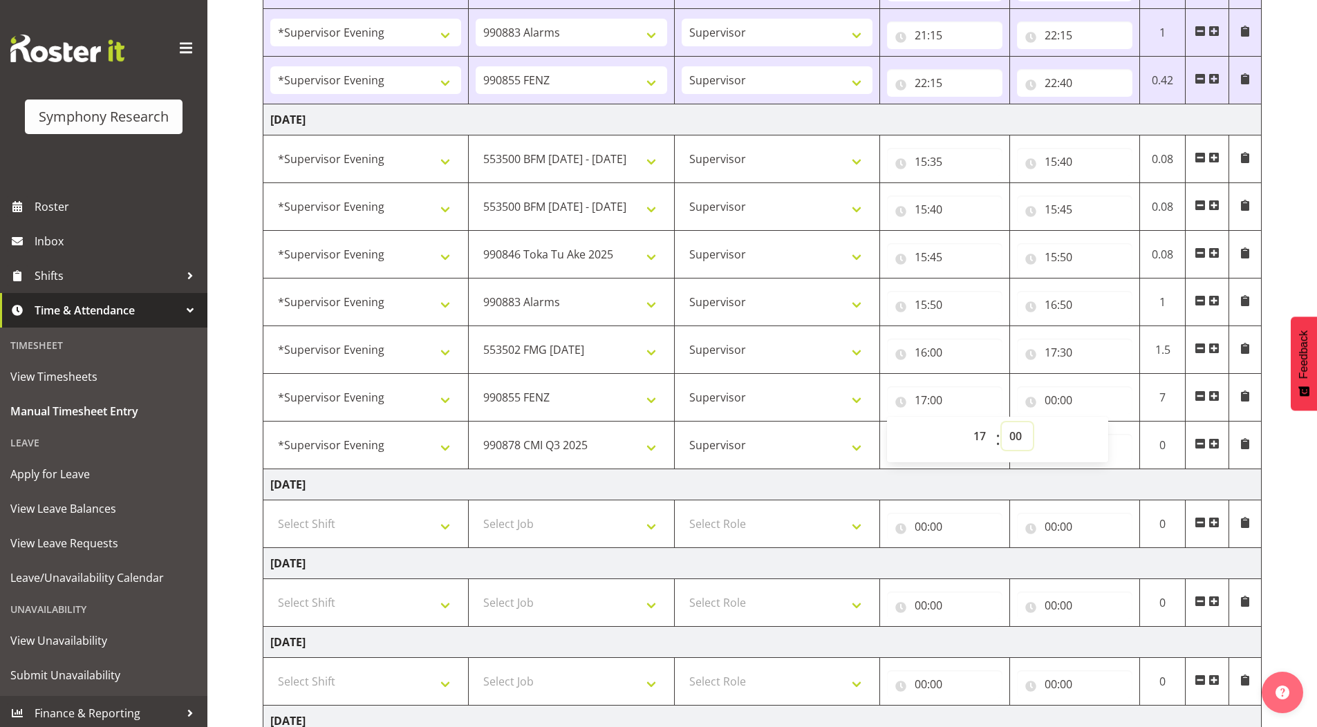
click at [1018, 434] on select "00 01 02 03 04 05 06 07 08 09 10 11 12 13 14 15 16 17 18 19 20 21 22 23 24 25 2…" at bounding box center [1017, 436] width 31 height 28
select select "30"
click at [1002, 422] on select "00 01 02 03 04 05 06 07 08 09 10 11 12 13 14 15 16 17 18 19 20 21 22 23 24 25 2…" at bounding box center [1017, 436] width 31 height 28
type input "17:30"
click at [1051, 402] on input "00:00" at bounding box center [1074, 400] width 115 height 28
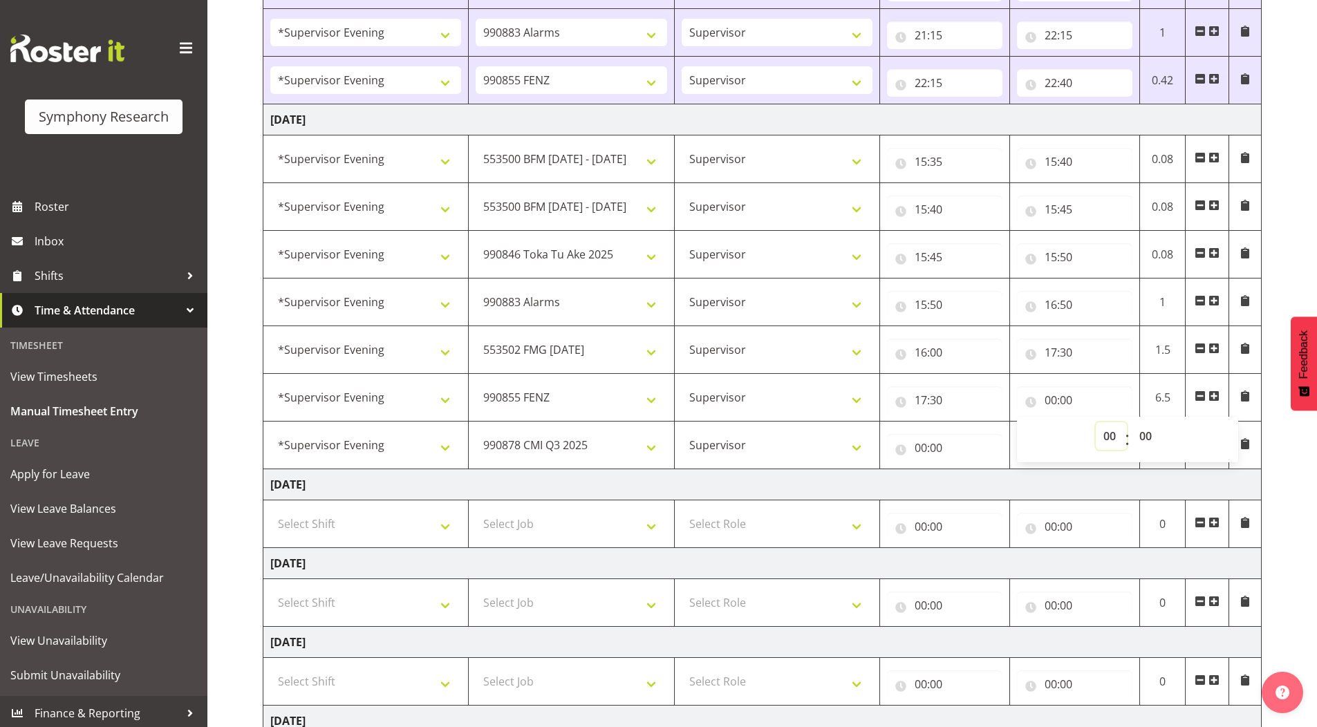
click at [1107, 435] on select "00 01 02 03 04 05 06 07 08 09 10 11 12 13 14 15 16 17 18 19 20 21 22 23" at bounding box center [1111, 436] width 31 height 28
select select "19"
click at [1096, 422] on select "00 01 02 03 04 05 06 07 08 09 10 11 12 13 14 15 16 17 18 19 20 21 22 23" at bounding box center [1111, 436] width 31 height 28
type input "19:00"
click at [1147, 435] on select "00 01 02 03 04 05 06 07 08 09 10 11 12 13 14 15 16 17 18 19 20 21 22 23 24 25 2…" at bounding box center [1146, 436] width 31 height 28
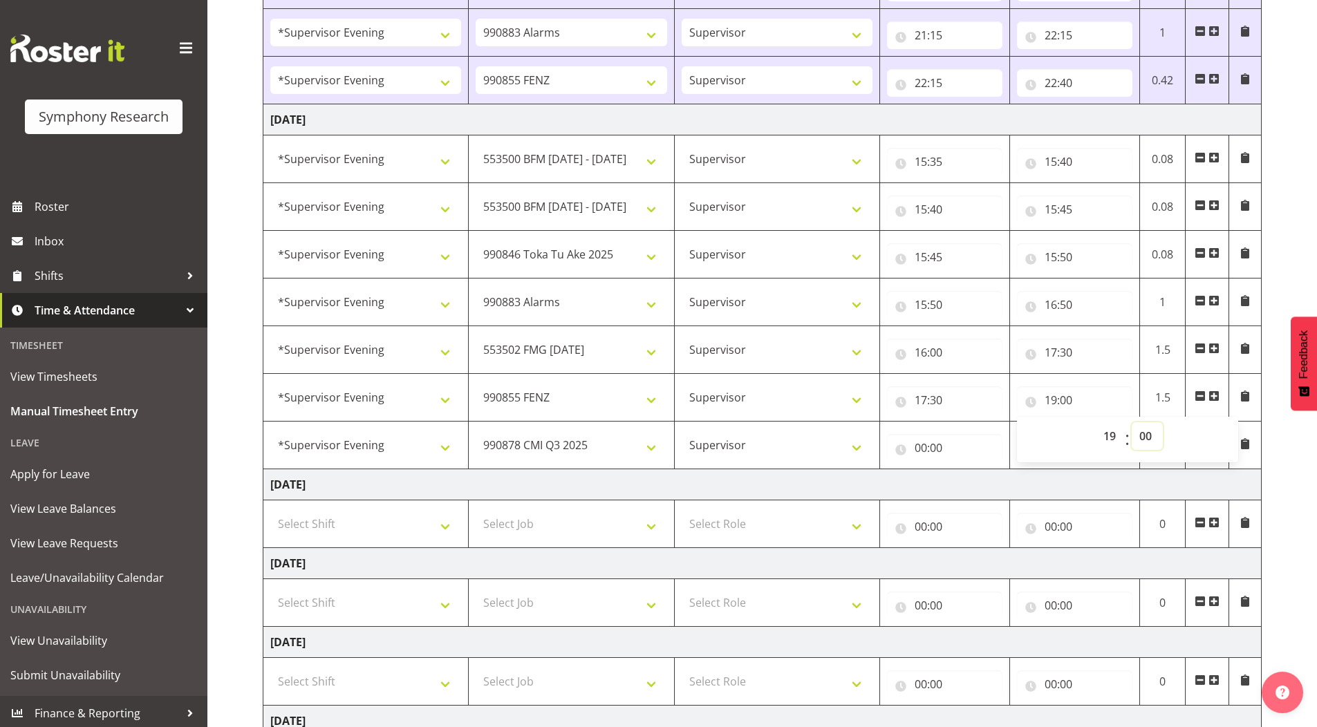
select select "30"
click at [1131, 422] on select "00 01 02 03 04 05 06 07 08 09 10 11 12 13 14 15 16 17 18 19 20 21 22 23 24 25 2…" at bounding box center [1146, 436] width 31 height 28
type input "19:30"
click at [915, 451] on input "00:00" at bounding box center [944, 448] width 115 height 28
drag, startPoint x: 977, startPoint y: 485, endPoint x: 970, endPoint y: 482, distance: 7.7
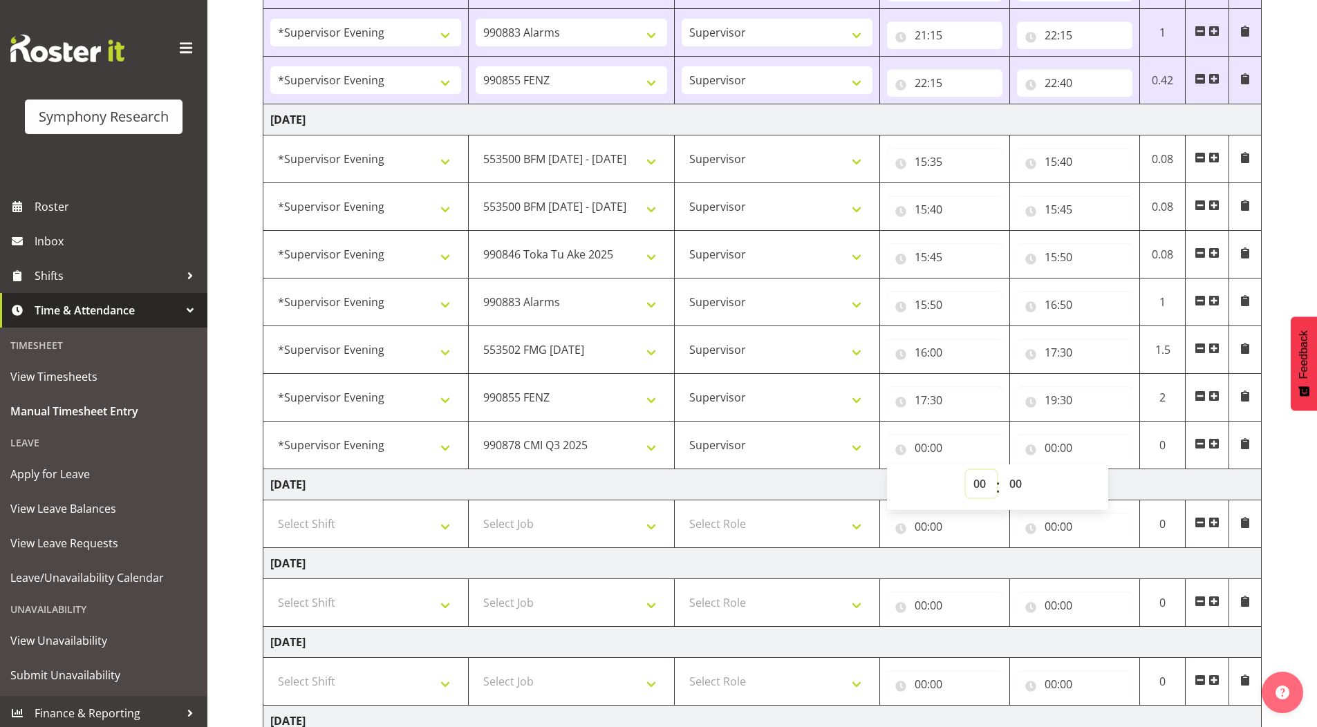
click at [977, 485] on select "00 01 02 03 04 05 06 07 08 09 10 11 12 13 14 15 16 17 18 19 20 21 22 23" at bounding box center [981, 484] width 31 height 28
select select "19"
click at [966, 470] on select "00 01 02 03 04 05 06 07 08 09 10 11 12 13 14 15 16 17 18 19 20 21 22 23" at bounding box center [981, 484] width 31 height 28
type input "19:00"
click at [1015, 482] on select "00 01 02 03 04 05 06 07 08 09 10 11 12 13 14 15 16 17 18 19 20 21 22 23 24 25 2…" at bounding box center [1017, 484] width 31 height 28
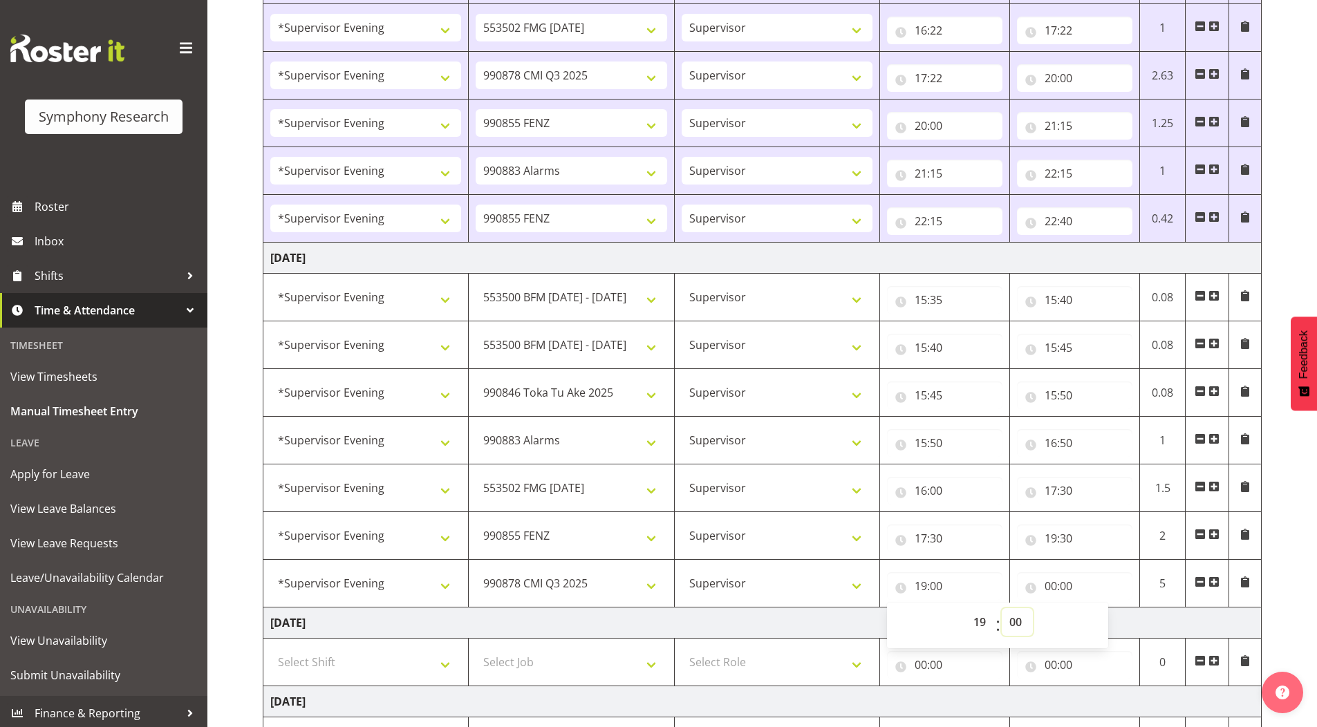
scroll to position [760, 0]
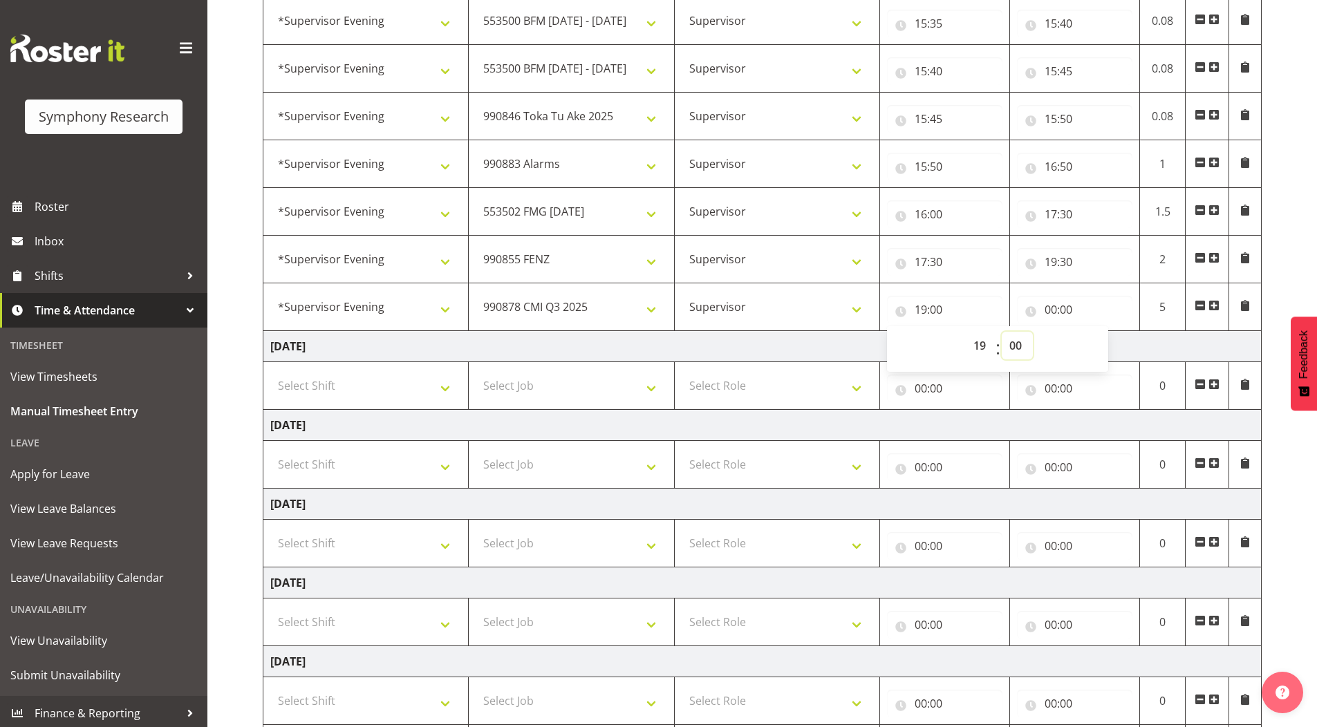
click at [1016, 344] on select "00 01 02 03 04 05 06 07 08 09 10 11 12 13 14 15 16 17 18 19 20 21 22 23 24 25 2…" at bounding box center [1017, 346] width 31 height 28
select select "30"
click at [1002, 332] on select "00 01 02 03 04 05 06 07 08 09 10 11 12 13 14 15 16 17 18 19 20 21 22 23 24 25 2…" at bounding box center [1017, 346] width 31 height 28
type input "19:30"
click at [1052, 307] on input "00:00" at bounding box center [1074, 310] width 115 height 28
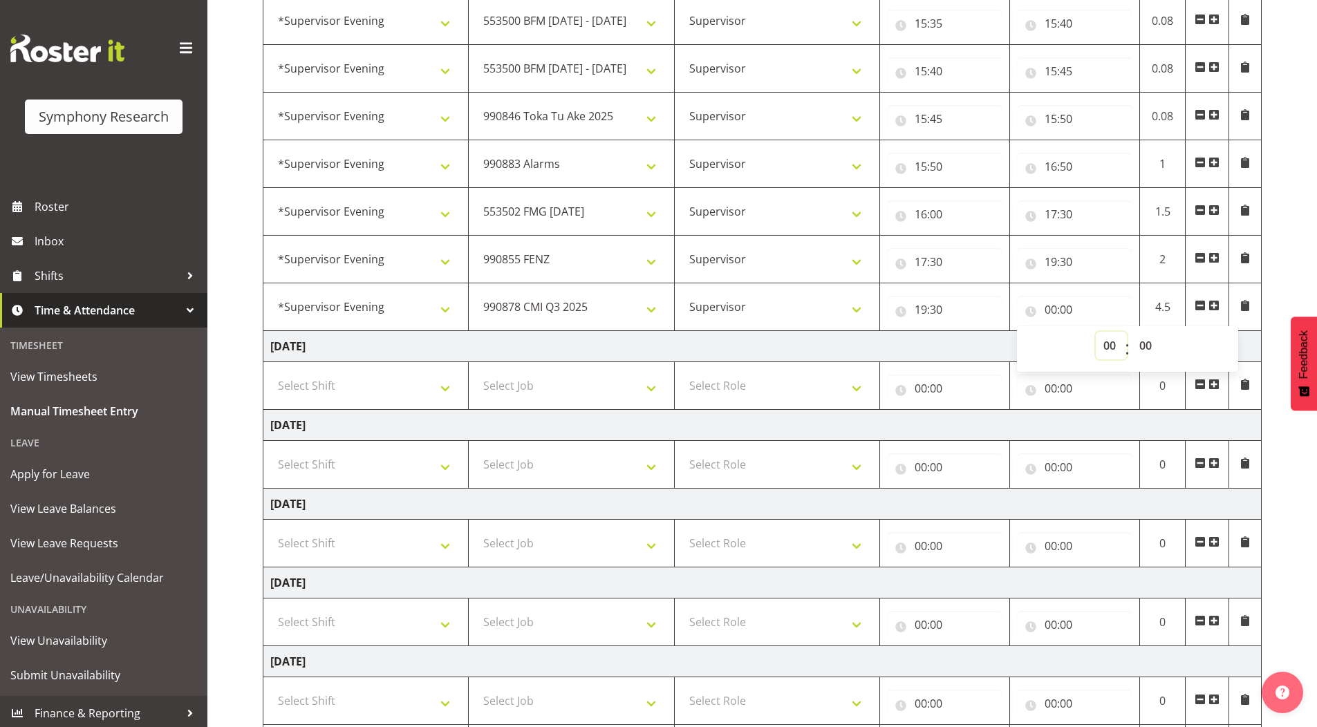
click at [1107, 350] on select "00 01 02 03 04 05 06 07 08 09 10 11 12 13 14 15 16 17 18 19 20 21 22 23" at bounding box center [1111, 346] width 31 height 28
select select "22"
click at [1096, 332] on select "00 01 02 03 04 05 06 07 08 09 10 11 12 13 14 15 16 17 18 19 20 21 22 23" at bounding box center [1111, 346] width 31 height 28
type input "22:00"
click at [1280, 462] on div "[DATE] - [DATE] Shift Job Role Start Time End Time Total [DATE] !!Weekend Resid…" at bounding box center [790, 77] width 1054 height 1450
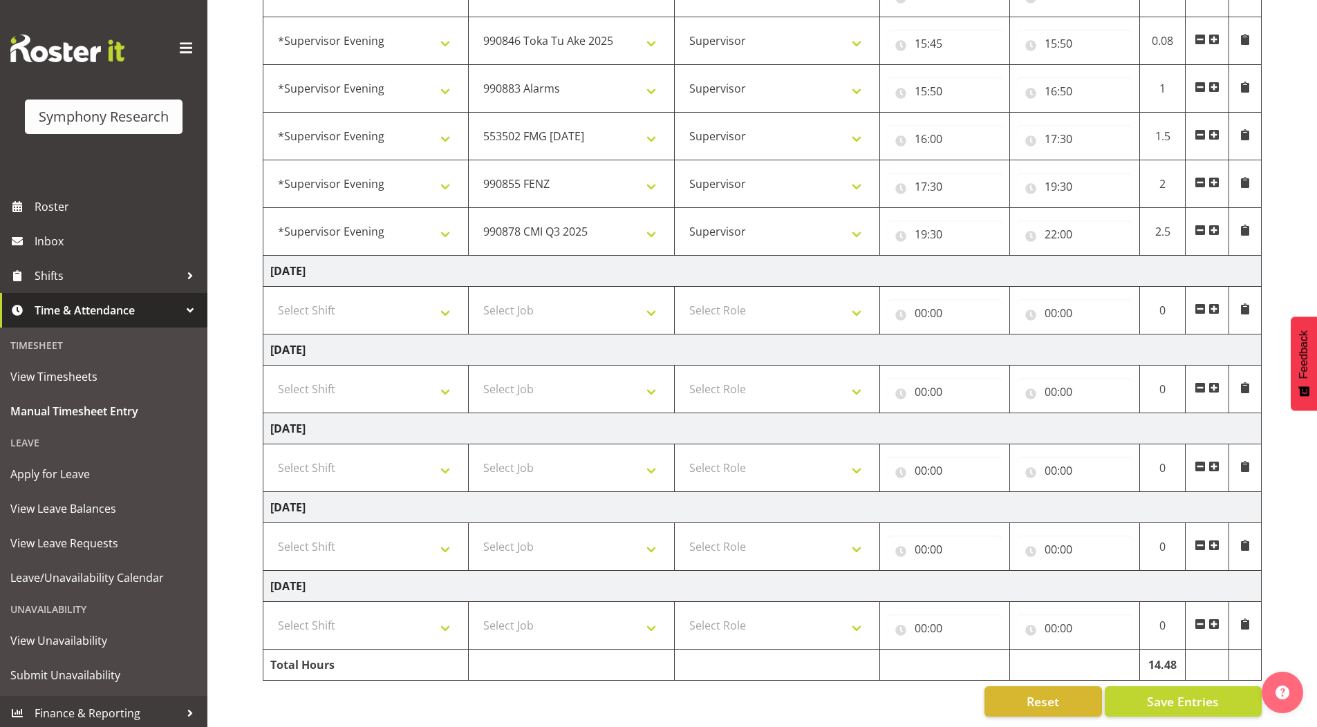
scroll to position [846, 0]
click at [1179, 693] on span "Save Entries" at bounding box center [1183, 702] width 72 height 18
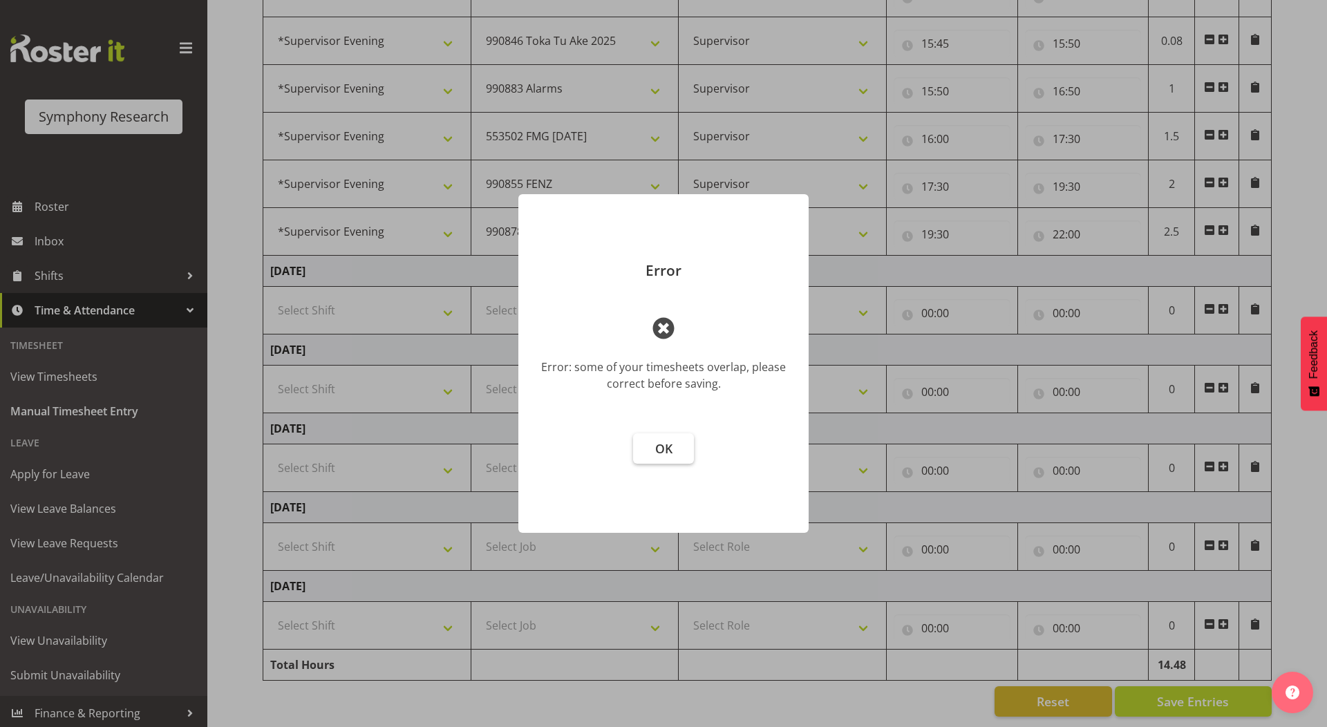
click at [661, 448] on span "OK" at bounding box center [663, 448] width 17 height 17
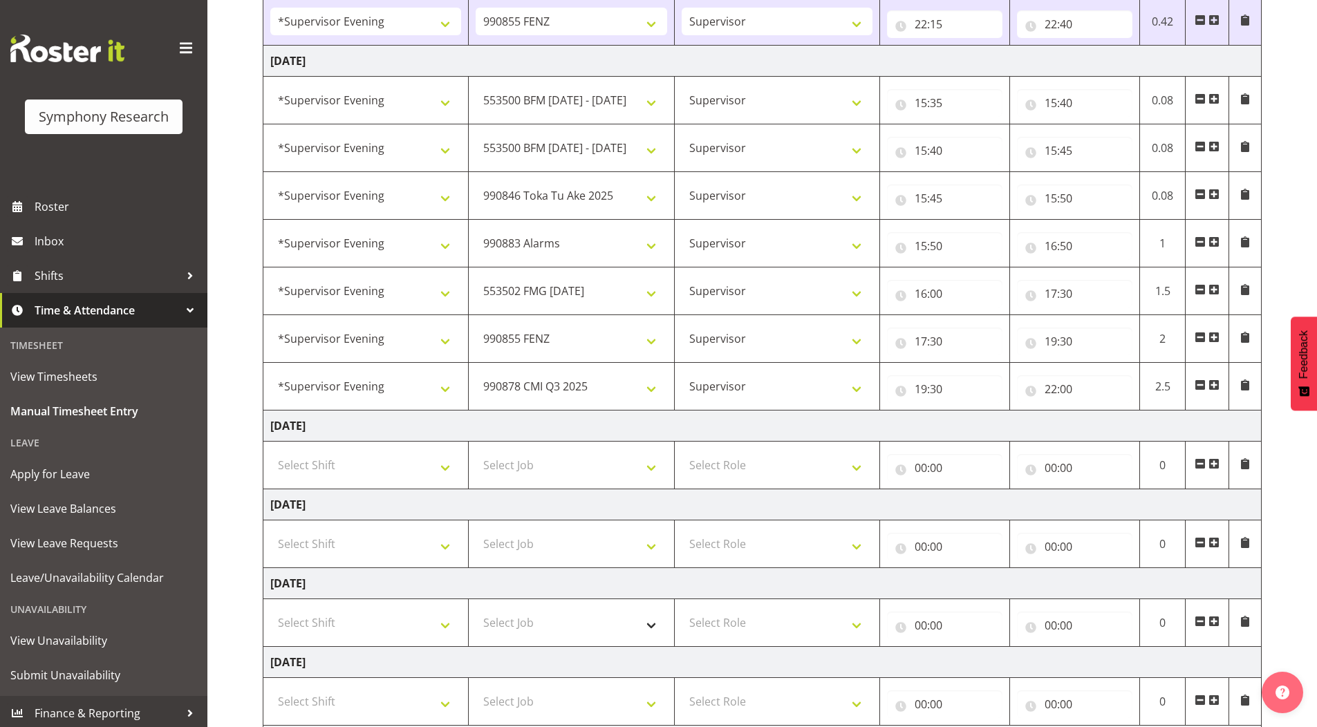
scroll to position [639, 0]
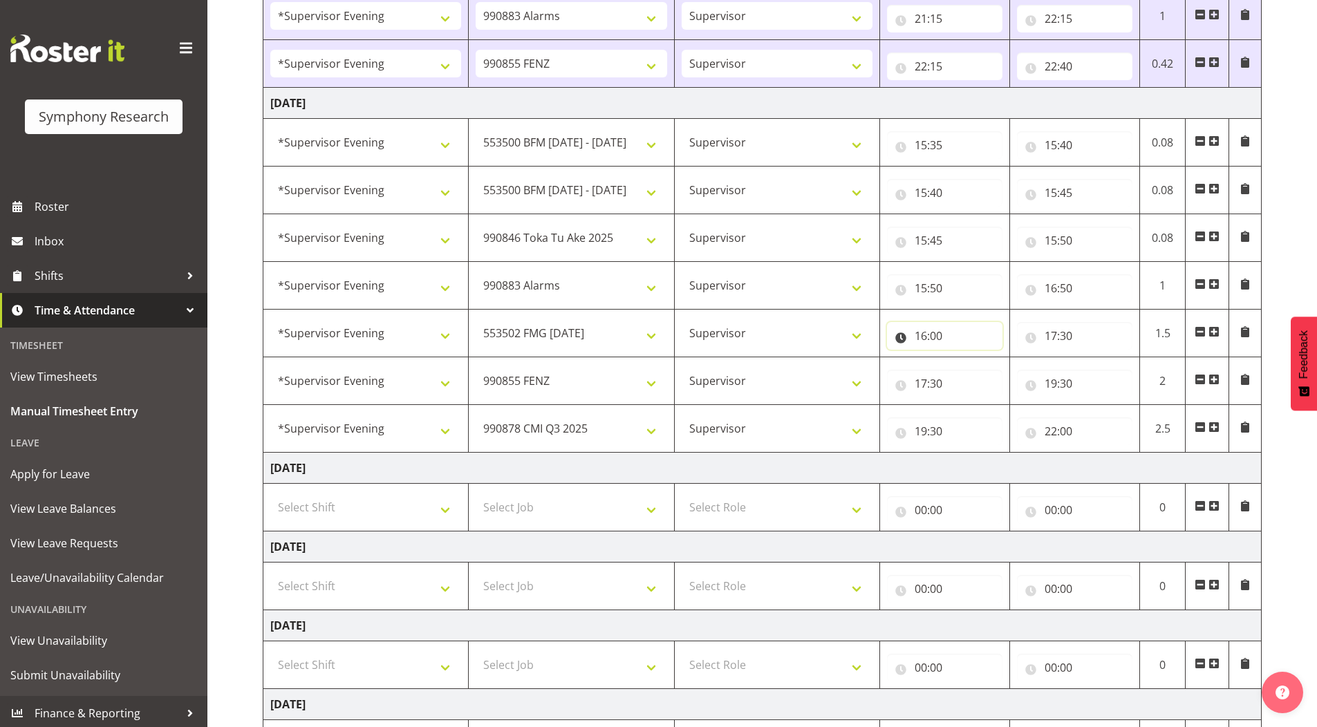
click at [941, 337] on input "16:00" at bounding box center [944, 336] width 115 height 28
click at [1022, 373] on select "00 01 02 03 04 05 06 07 08 09 10 11 12 13 14 15 16 17 18 19 20 21 22 23 24 25 2…" at bounding box center [1017, 372] width 31 height 28
select select "50"
click at [1002, 358] on select "00 01 02 03 04 05 06 07 08 09 10 11 12 13 14 15 16 17 18 19 20 21 22 23 24 25 2…" at bounding box center [1017, 372] width 31 height 28
type input "16:50"
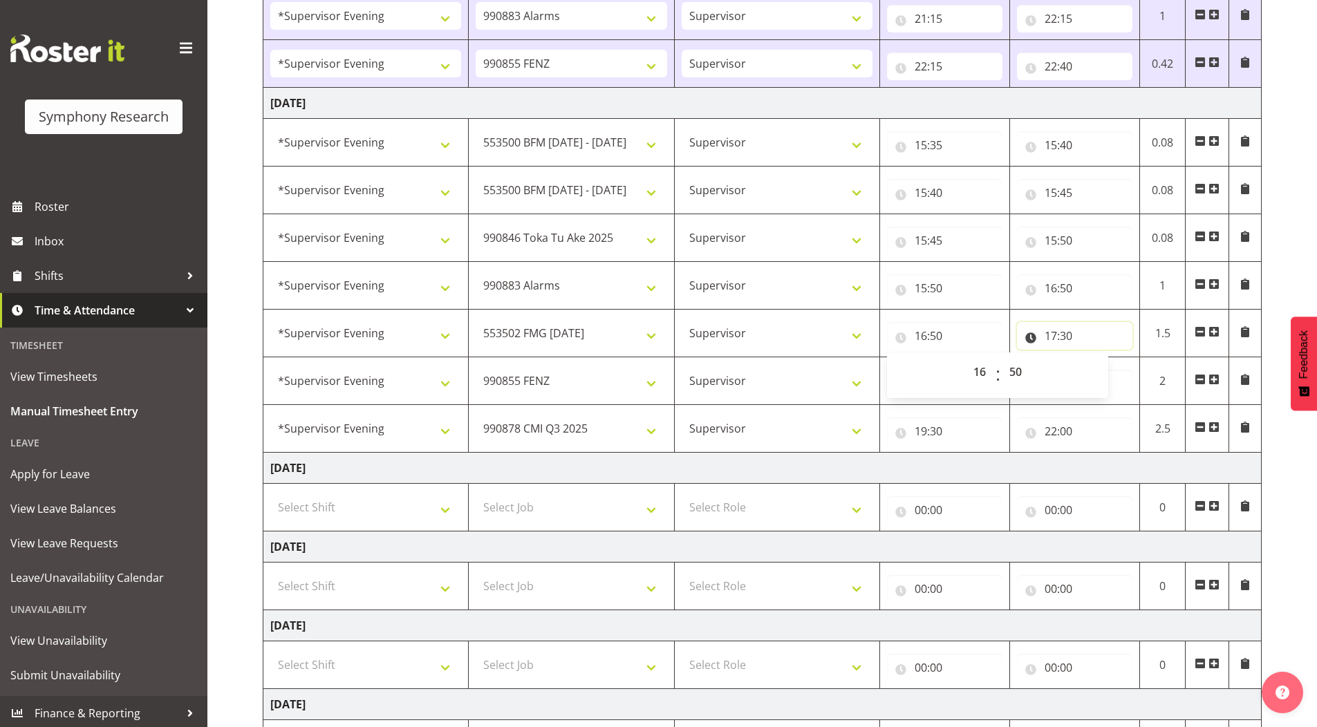
click at [1071, 337] on input "17:30" at bounding box center [1074, 336] width 115 height 28
click at [1147, 371] on select "00 01 02 03 04 05 06 07 08 09 10 11 12 13 14 15 16 17 18 19 20 21 22 23 24 25 2…" at bounding box center [1146, 372] width 31 height 28
select select "50"
click at [1131, 358] on select "00 01 02 03 04 05 06 07 08 09 10 11 12 13 14 15 16 17 18 19 20 21 22 23 24 25 2…" at bounding box center [1146, 372] width 31 height 28
type input "17:50"
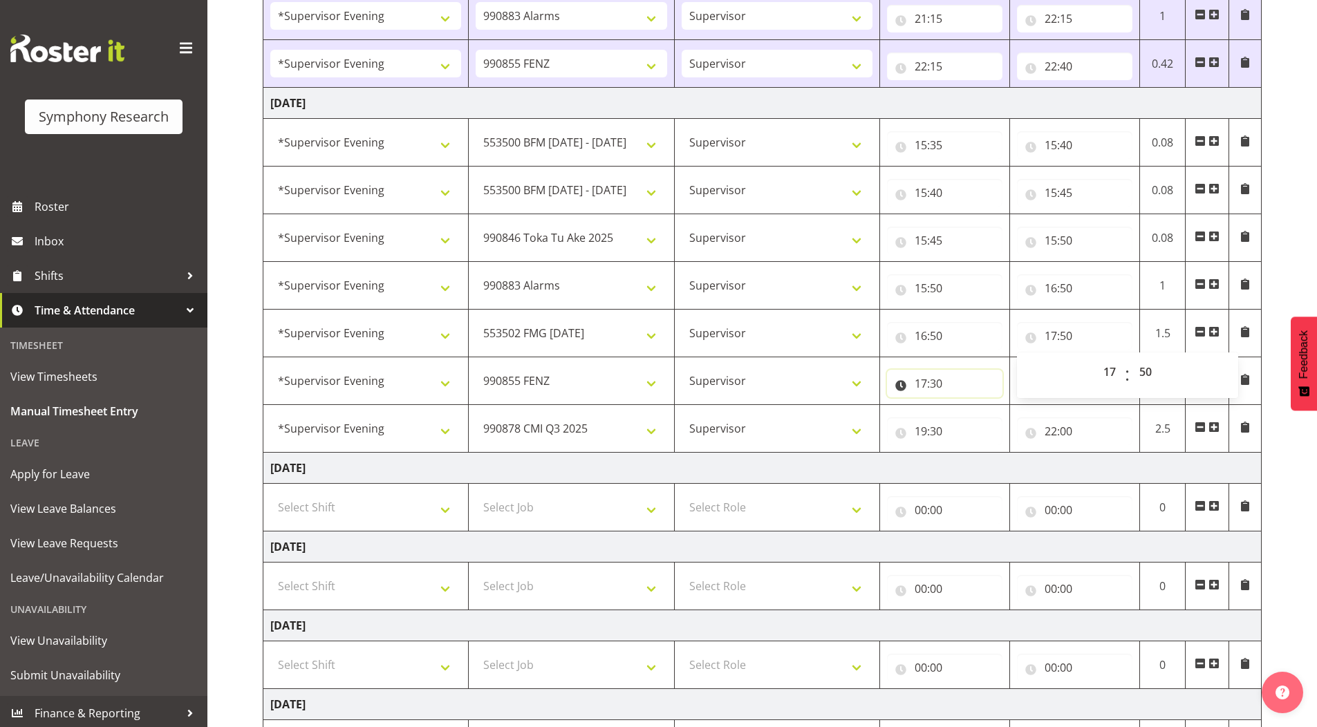
click at [939, 386] on input "17:30" at bounding box center [944, 384] width 115 height 28
click at [1019, 420] on select "00 01 02 03 04 05 06 07 08 09 10 11 12 13 14 15 16 17 18 19 20 21 22 23 24 25 2…" at bounding box center [1017, 420] width 31 height 28
select select "50"
click at [1002, 406] on select "00 01 02 03 04 05 06 07 08 09 10 11 12 13 14 15 16 17 18 19 20 21 22 23 24 25 2…" at bounding box center [1017, 420] width 31 height 28
type input "17:50"
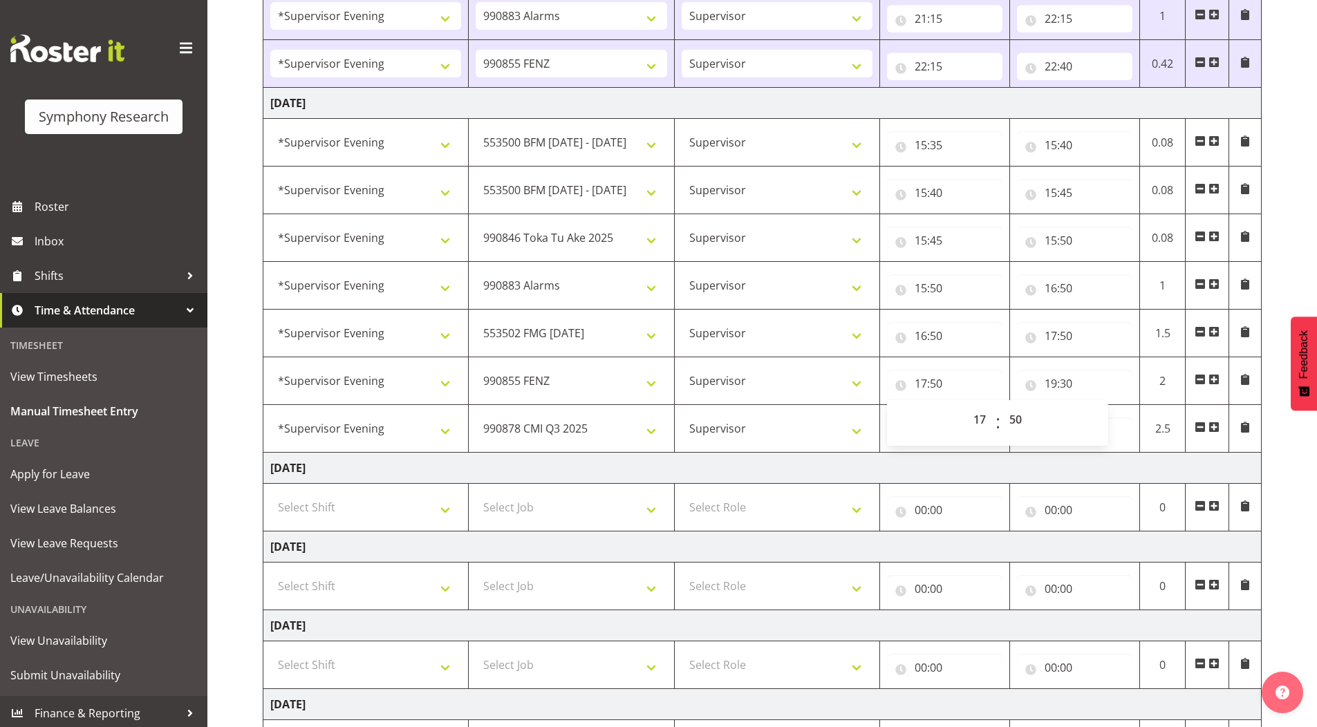
click at [1284, 275] on div "[DATE] - [DATE] Shift Job Role Start Time End Time Total [DATE] !!Weekend Resid…" at bounding box center [790, 199] width 1054 height 1450
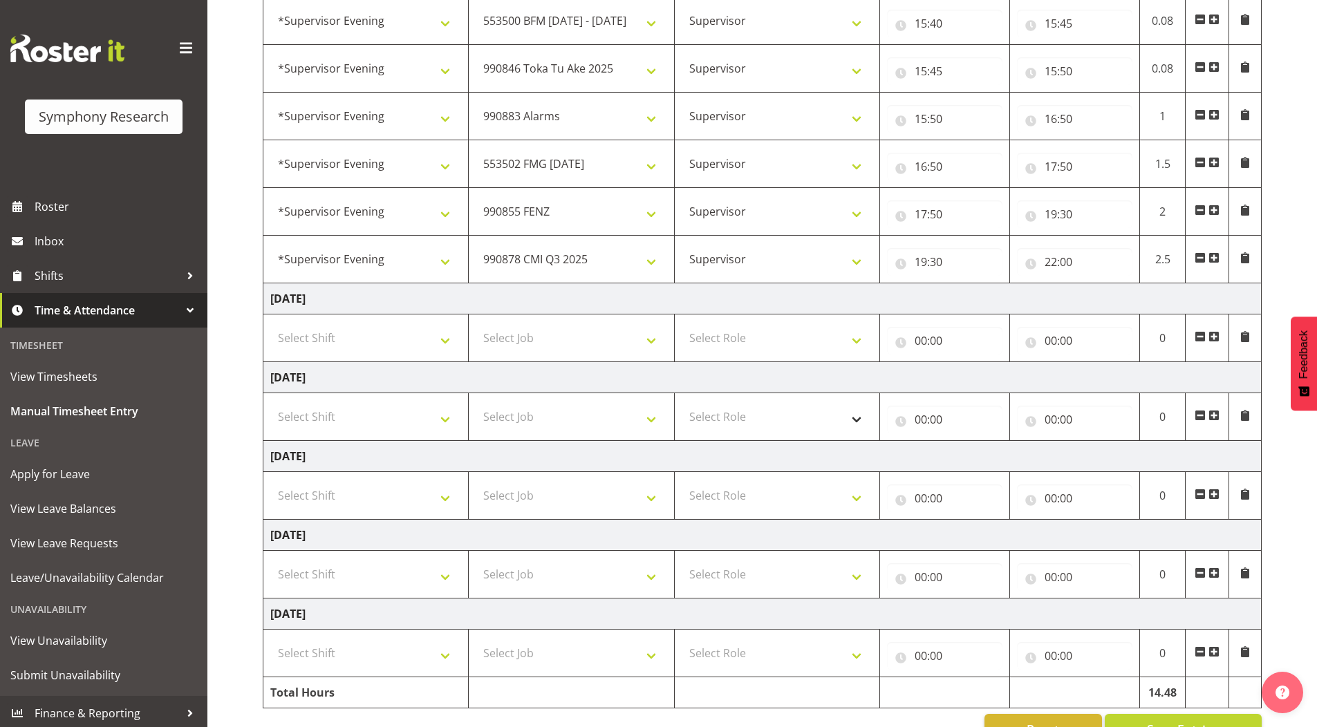
scroll to position [846, 0]
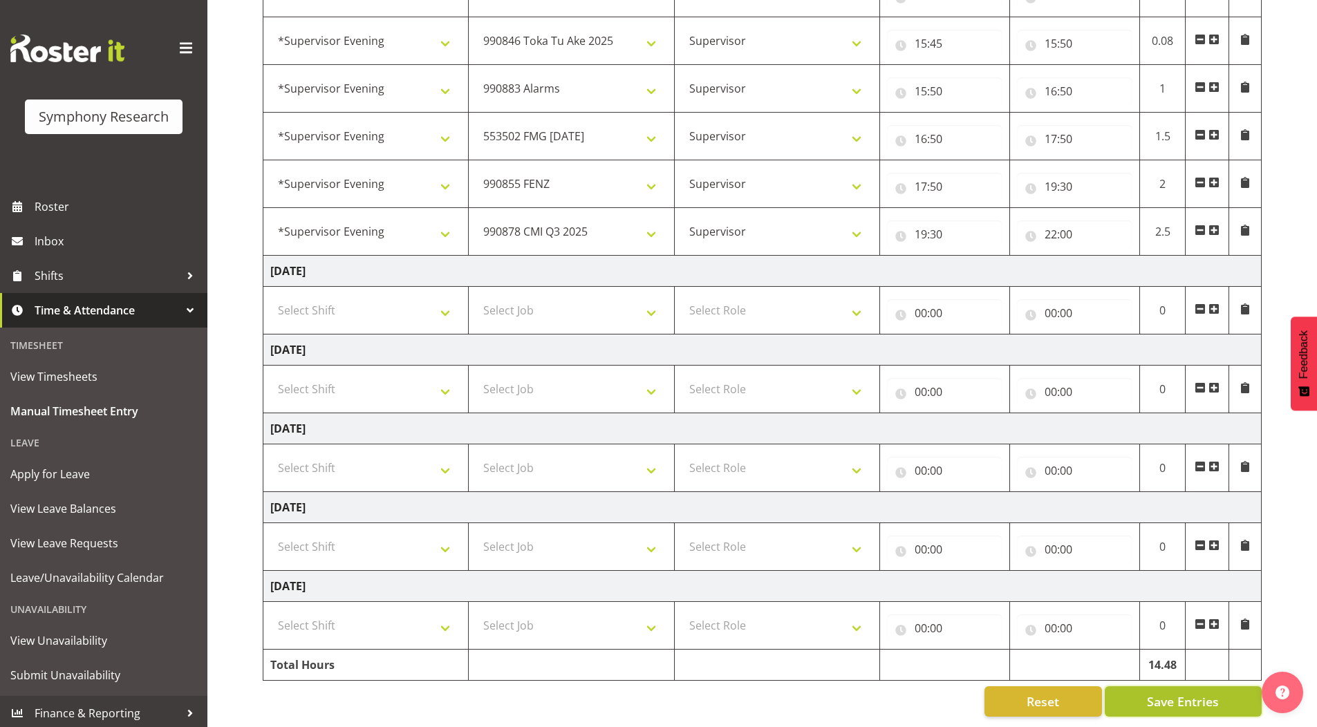
click at [1147, 686] on button "Save Entries" at bounding box center [1182, 701] width 157 height 30
